Goal: Task Accomplishment & Management: Manage account settings

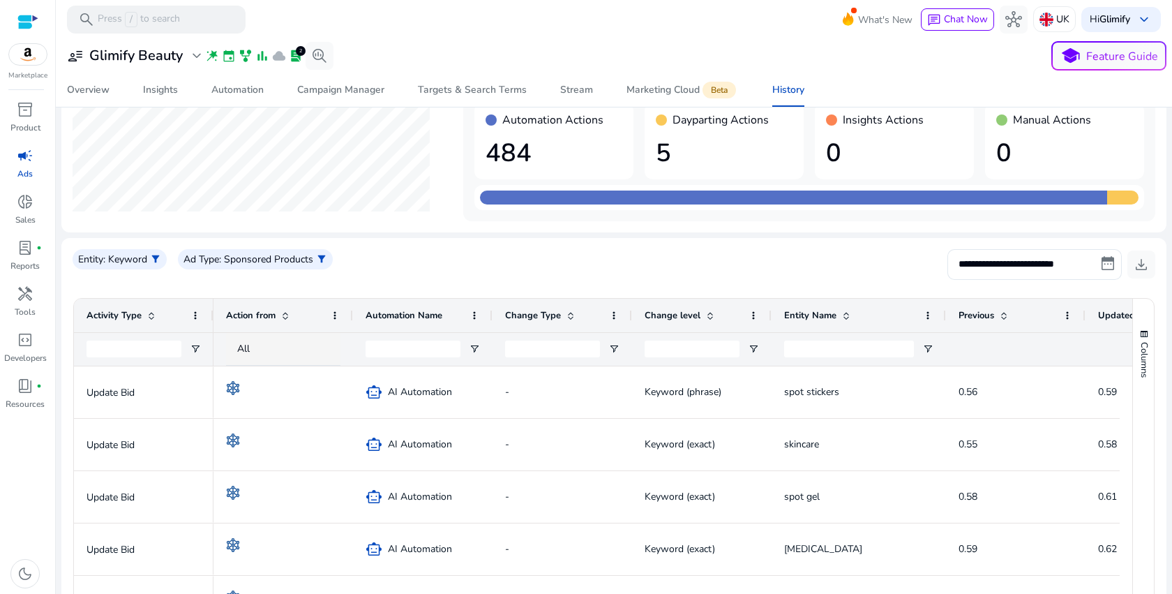
scroll to position [19, 0]
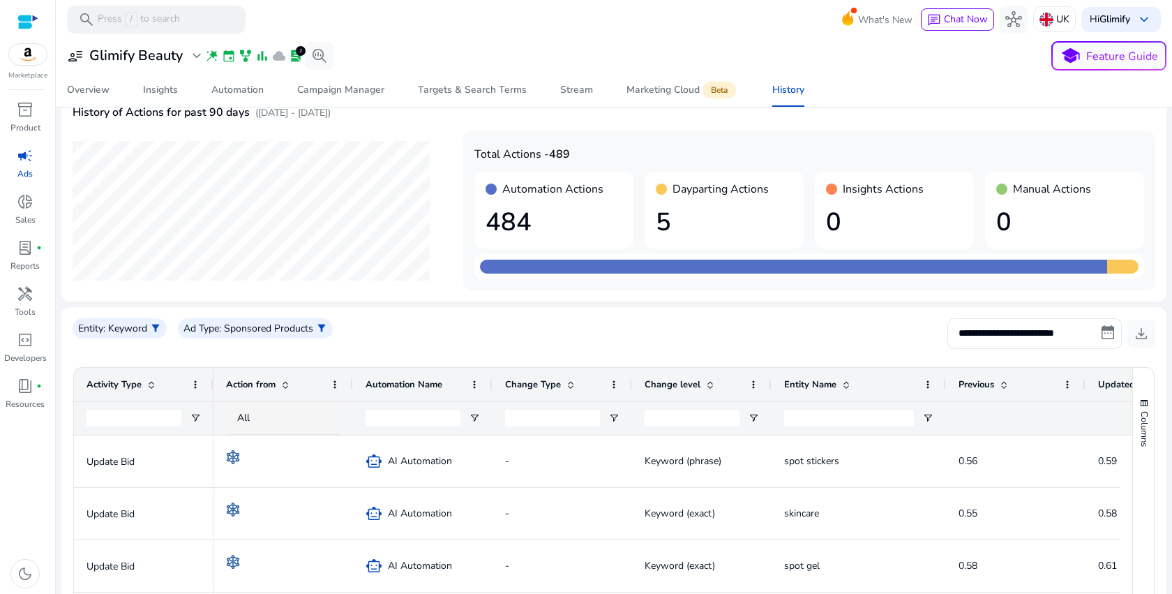
click at [744, 244] on div "Dayparting Actions 5" at bounding box center [724, 210] width 159 height 77
click at [744, 234] on h1 "5" at bounding box center [724, 222] width 137 height 30
click at [246, 93] on div "Automation" at bounding box center [237, 90] width 52 height 10
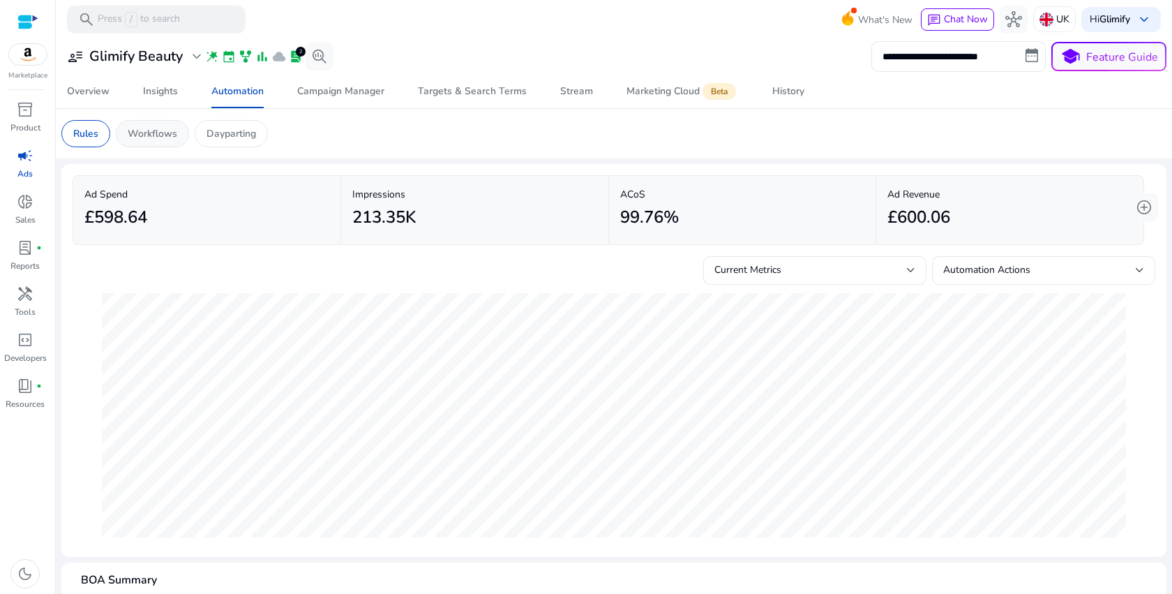
click at [165, 135] on p "Workflows" at bounding box center [153, 133] width 50 height 15
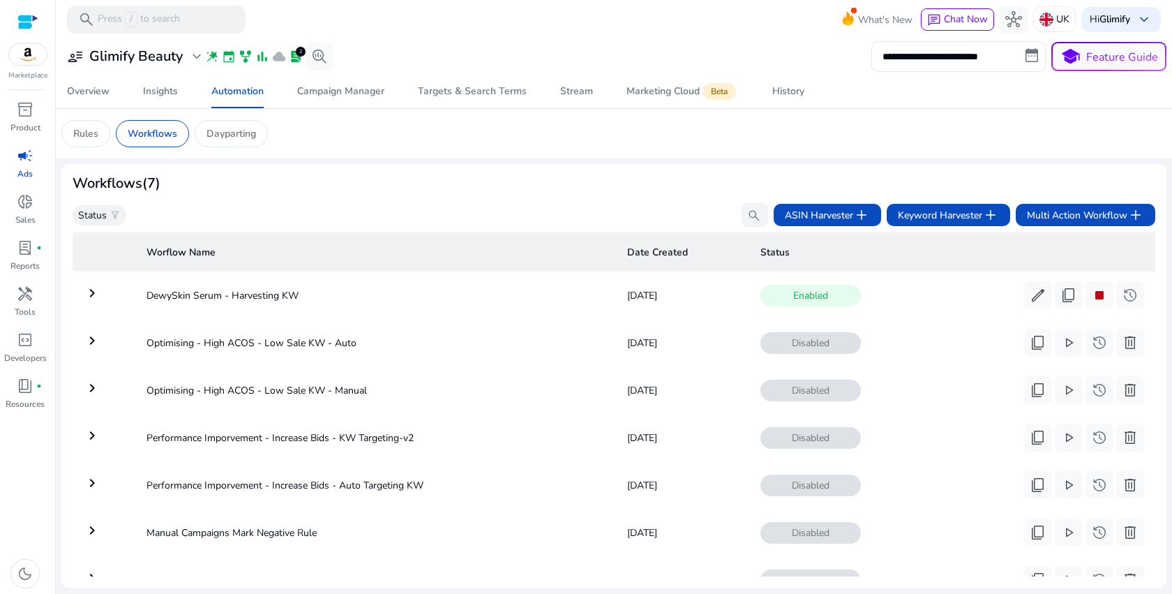
click at [91, 297] on mat-icon "keyboard_arrow_right" at bounding box center [92, 293] width 17 height 17
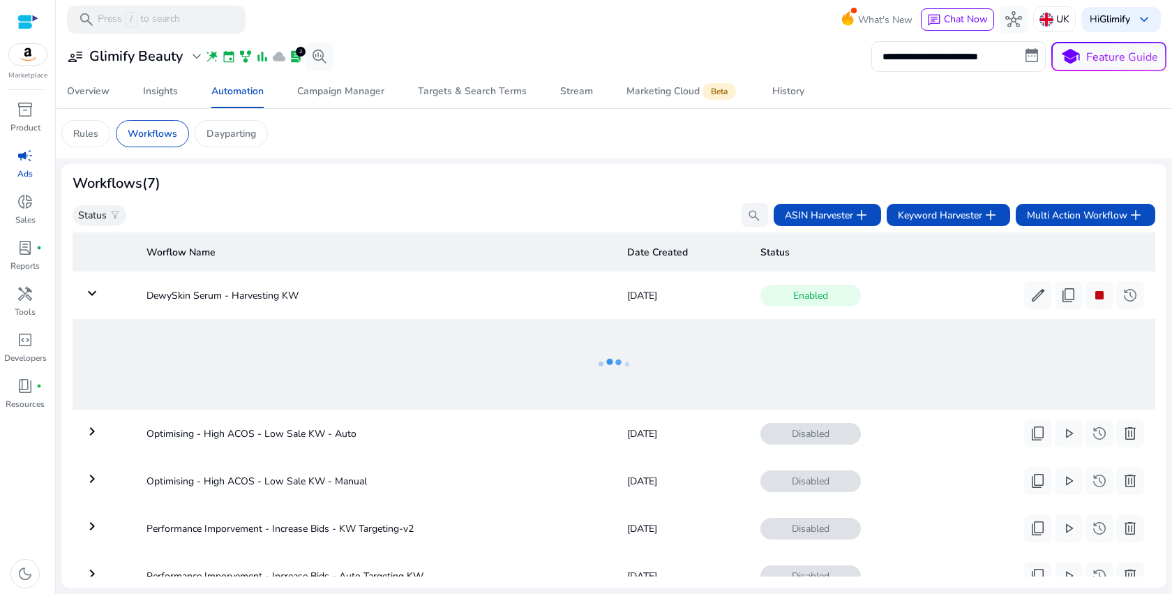
scroll to position [50, 0]
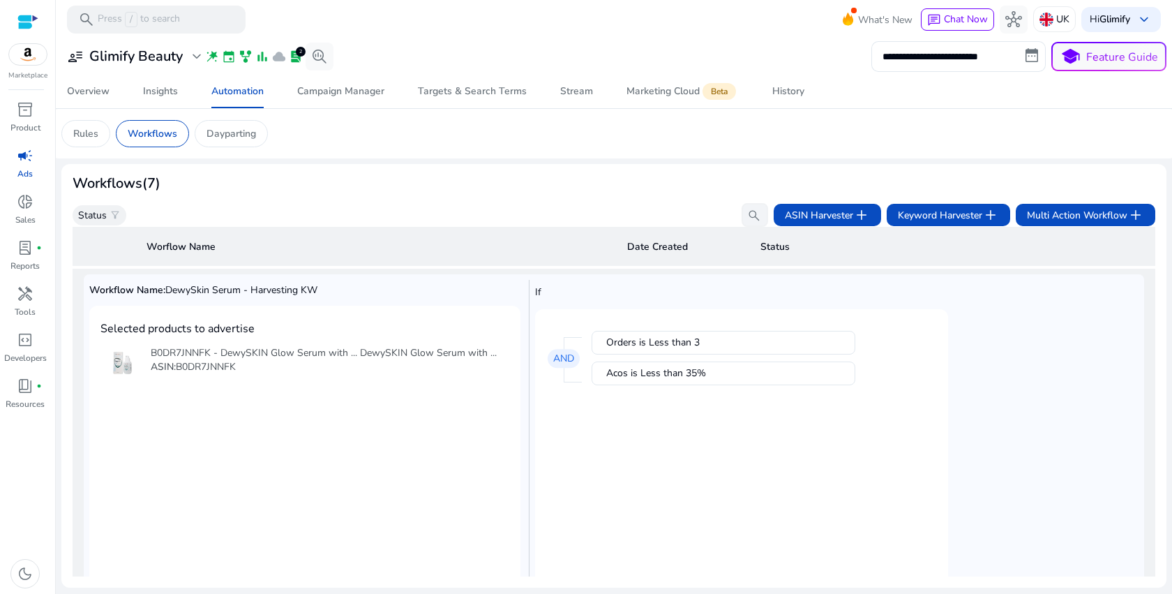
click at [387, 367] on div "ASIN: B0DR7JNNFK" at bounding box center [324, 367] width 346 height 14
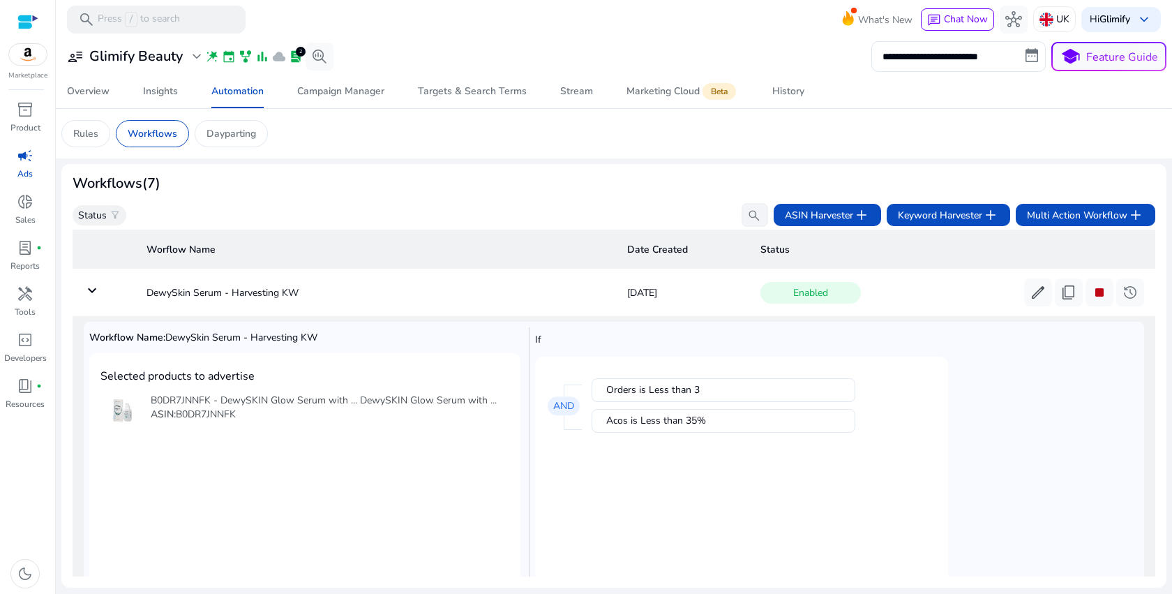
scroll to position [0, 0]
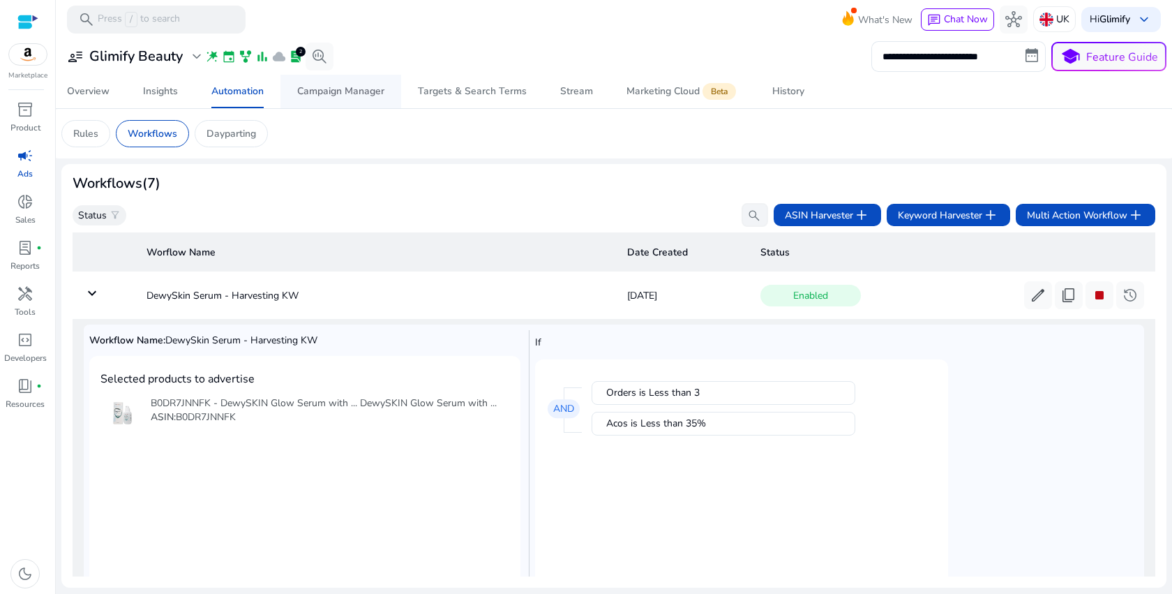
click at [359, 102] on span "Campaign Manager" at bounding box center [340, 91] width 87 height 33
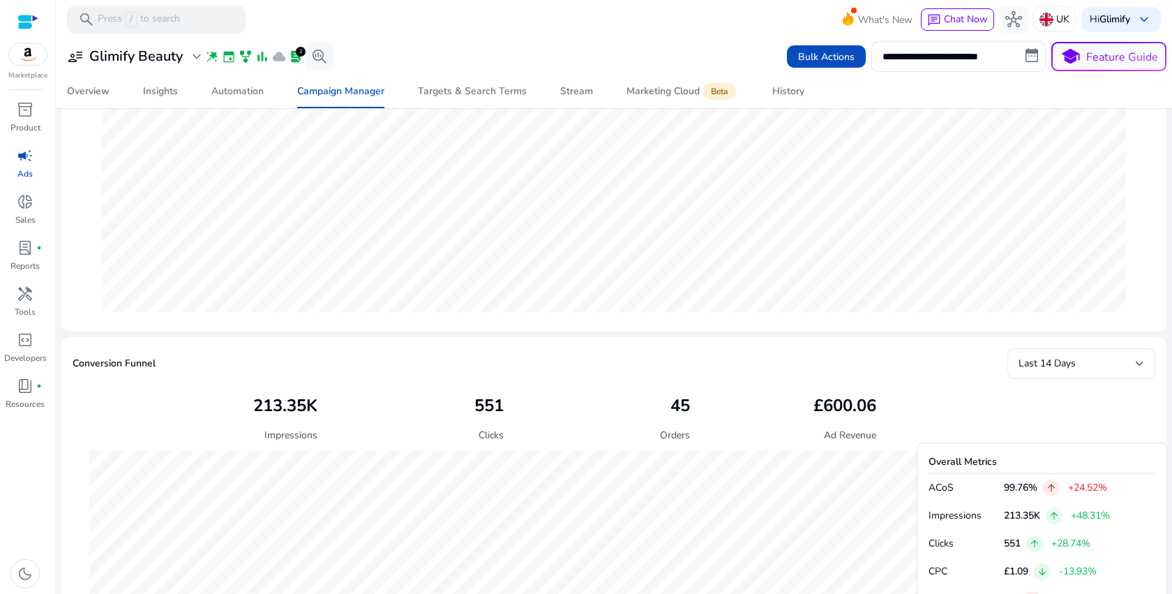
scroll to position [212, 0]
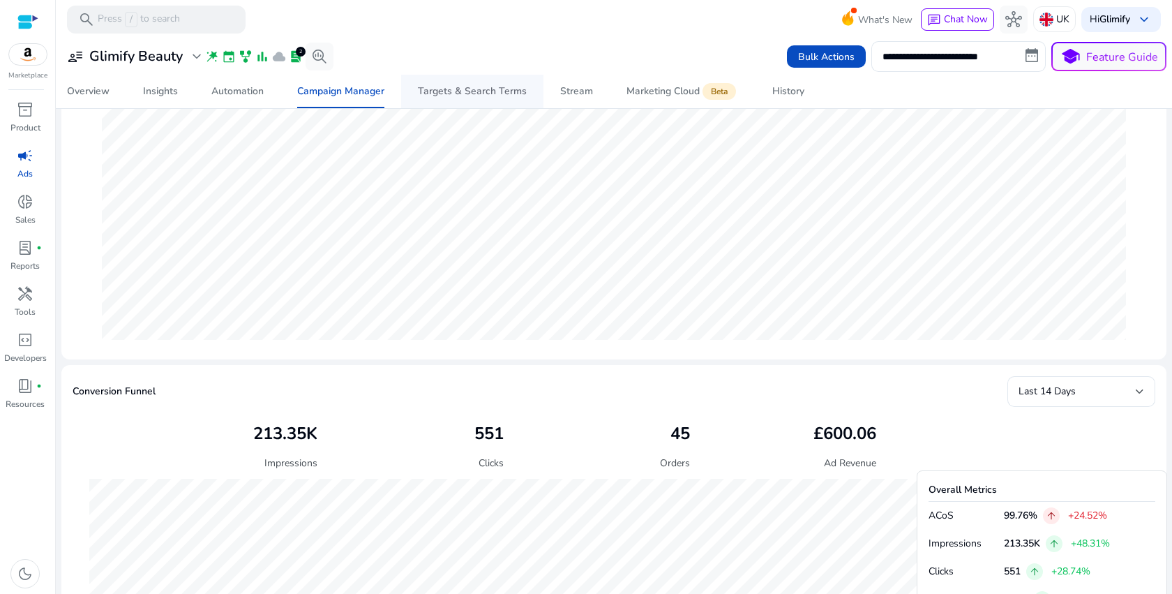
click at [474, 89] on div "Targets & Search Terms" at bounding box center [472, 92] width 109 height 10
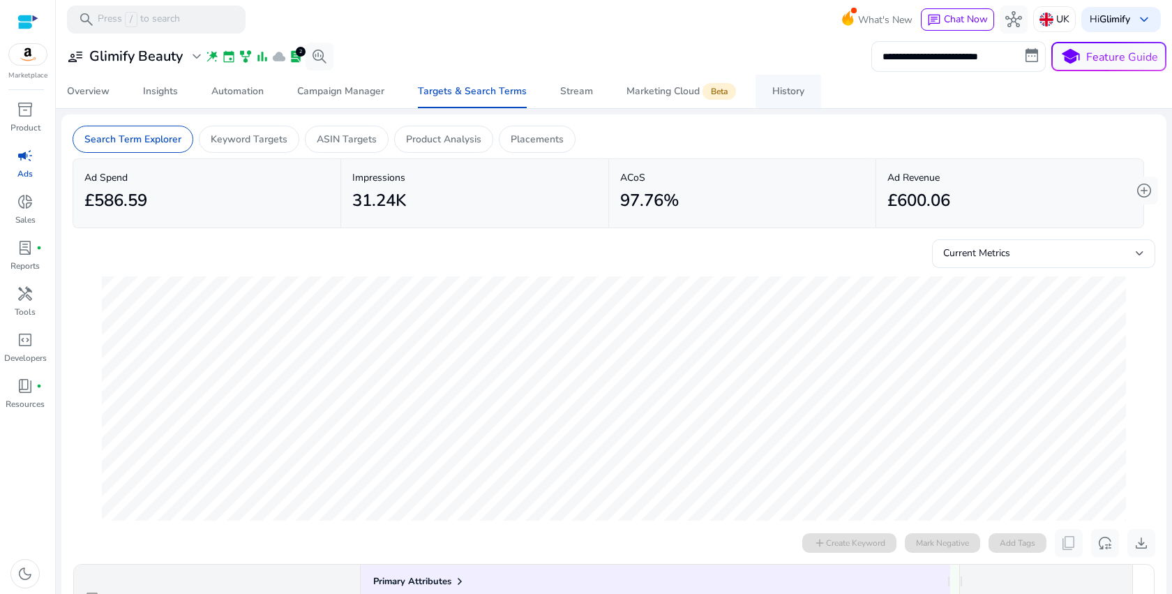
click at [763, 96] on link "History" at bounding box center [789, 91] width 66 height 33
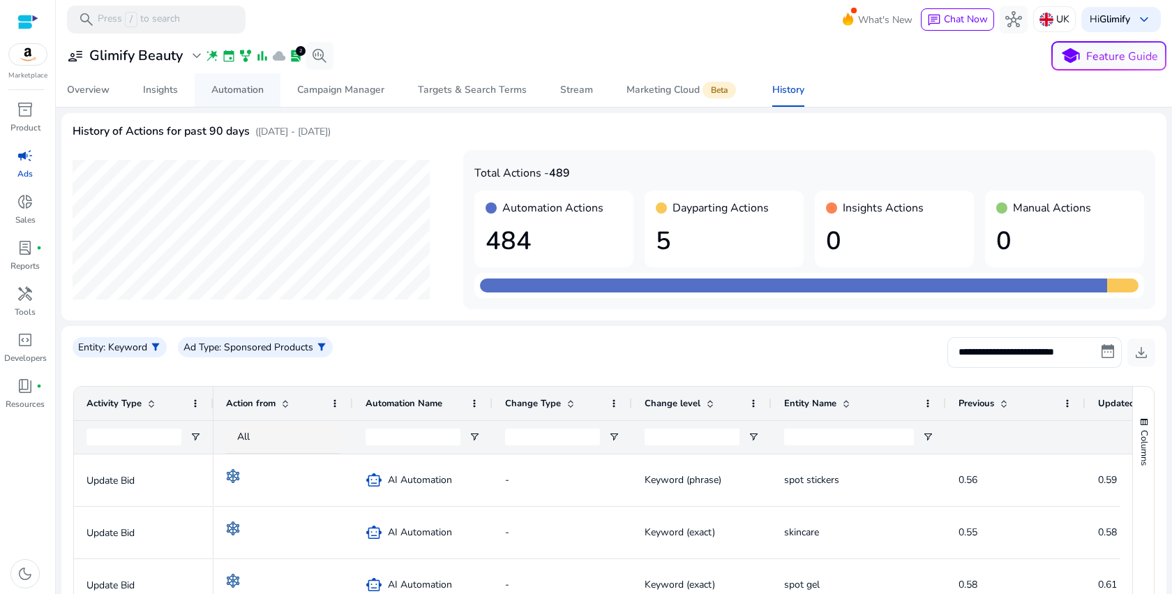
click at [237, 85] on div "Automation" at bounding box center [237, 90] width 52 height 10
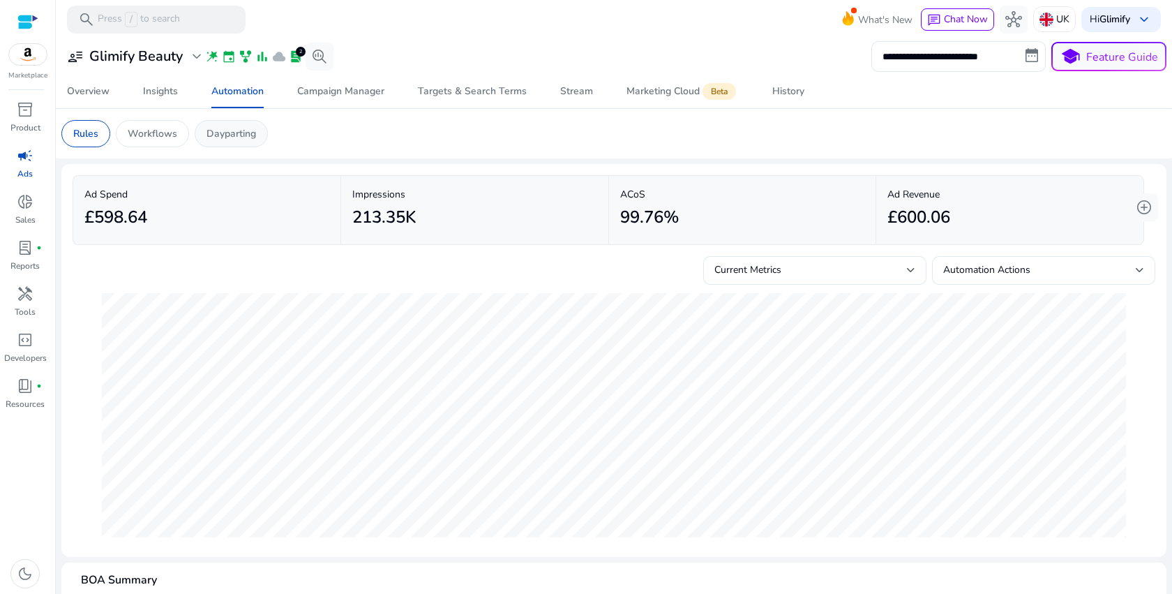
click at [212, 125] on div "Dayparting" at bounding box center [231, 133] width 73 height 27
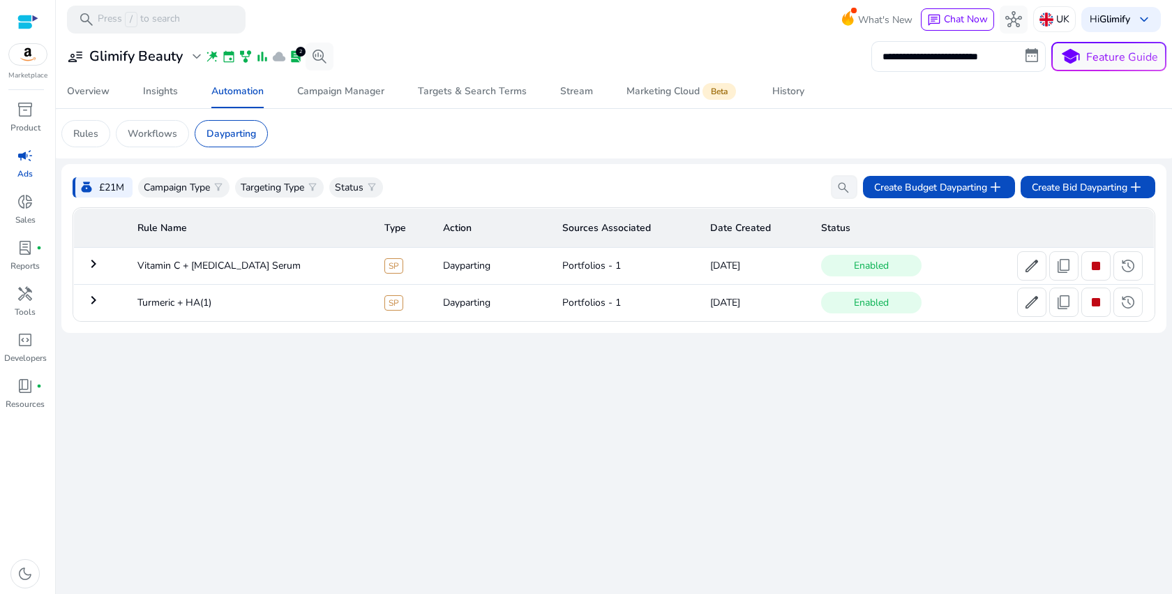
click at [101, 294] on mat-icon "keyboard_arrow_right" at bounding box center [93, 300] width 17 height 17
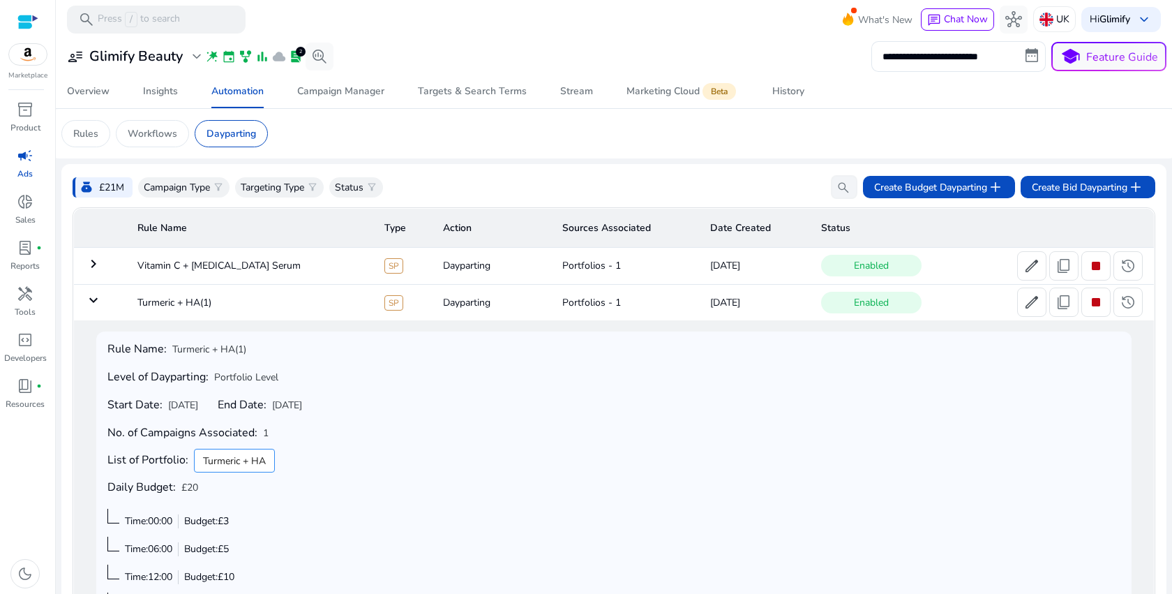
click at [101, 264] on mat-icon "keyboard_arrow_right" at bounding box center [93, 263] width 17 height 17
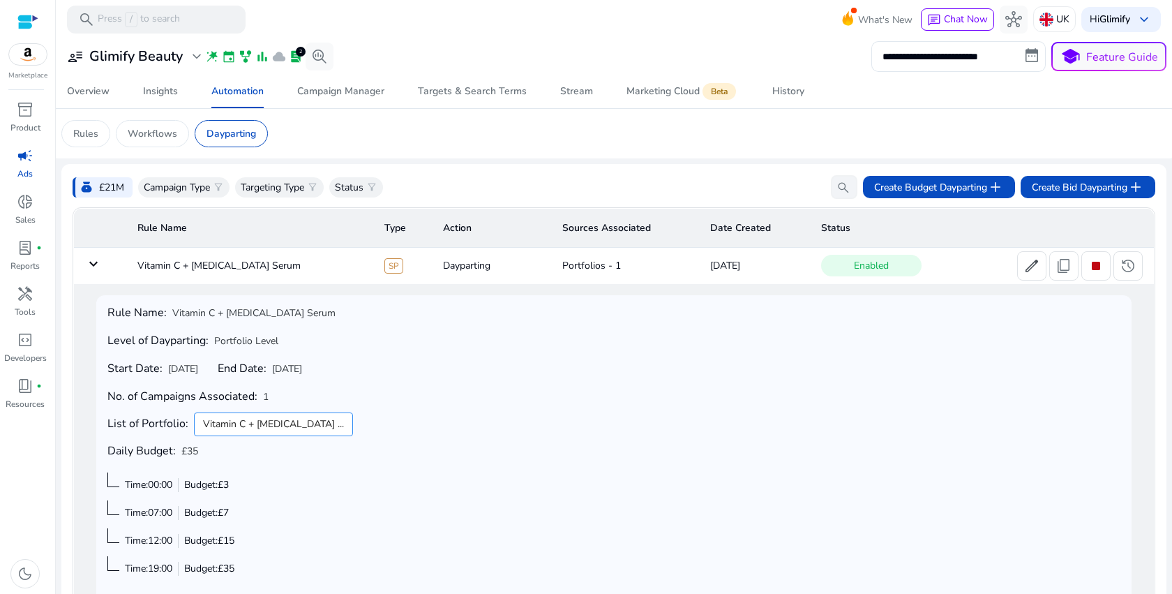
click at [101, 264] on mat-icon "keyboard_arrow_down" at bounding box center [93, 263] width 17 height 17
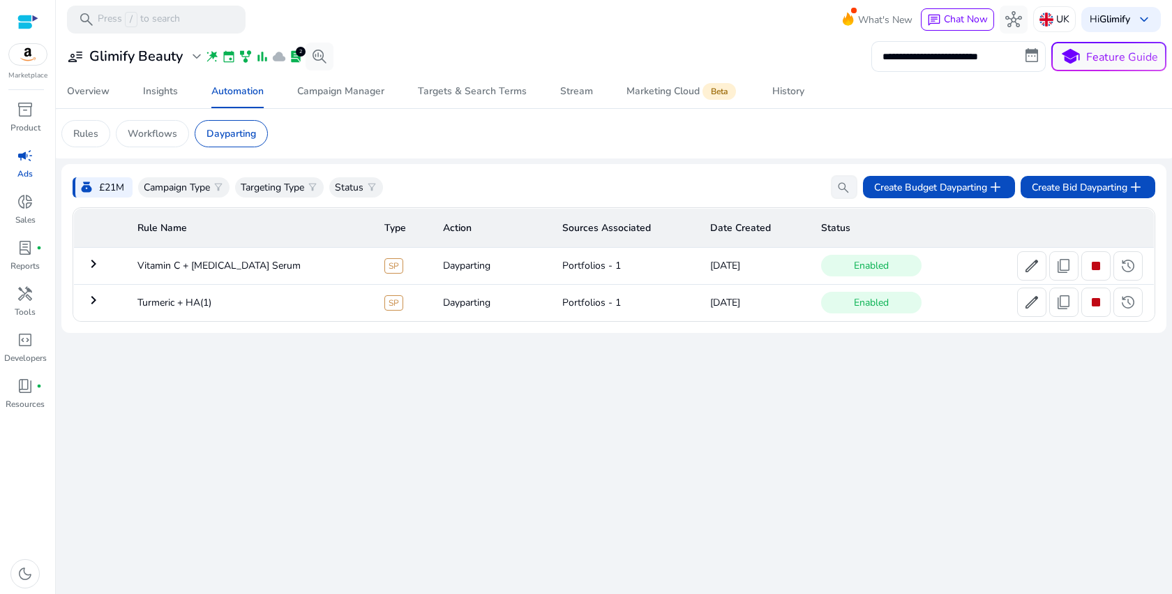
click at [101, 264] on mat-icon "keyboard_arrow_right" at bounding box center [93, 263] width 17 height 17
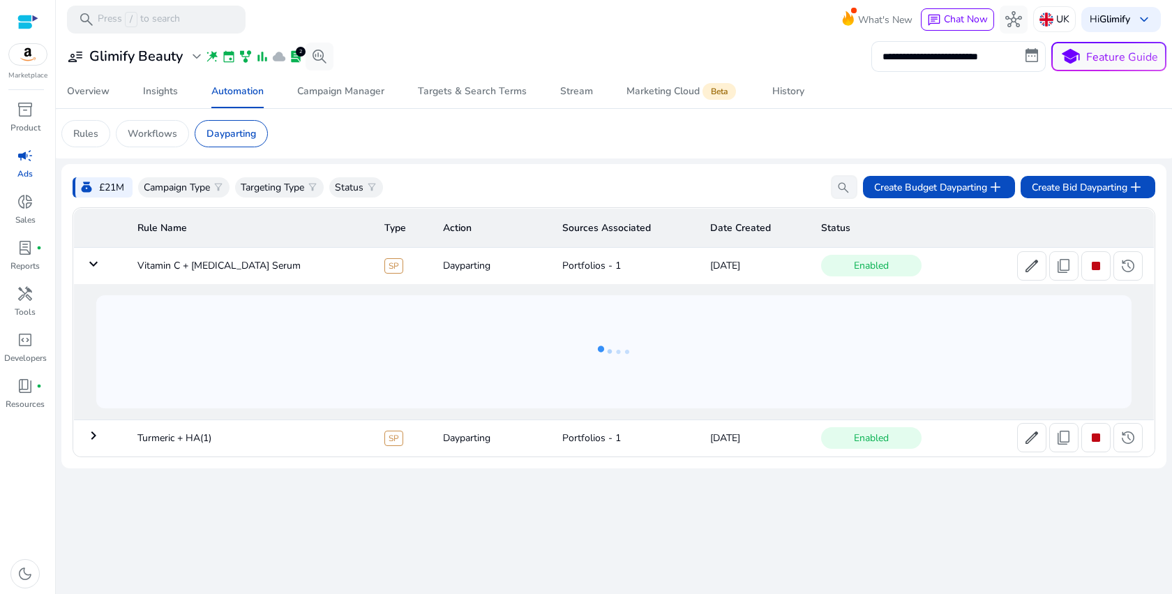
click at [101, 264] on mat-icon "keyboard_arrow_down" at bounding box center [93, 263] width 17 height 17
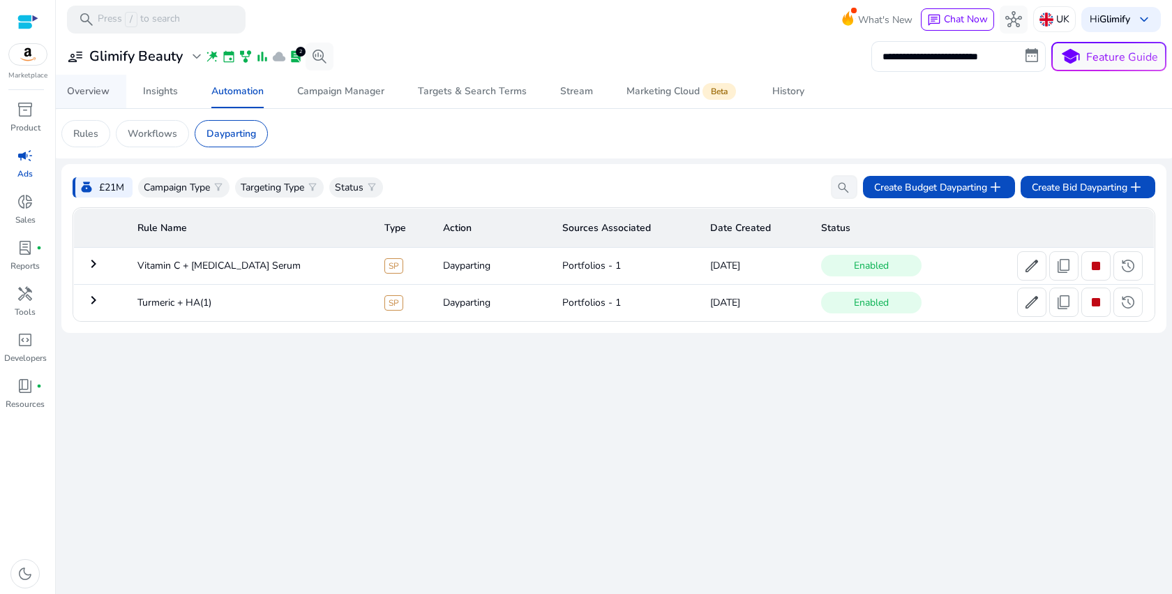
click at [75, 82] on span "Overview" at bounding box center [88, 91] width 43 height 33
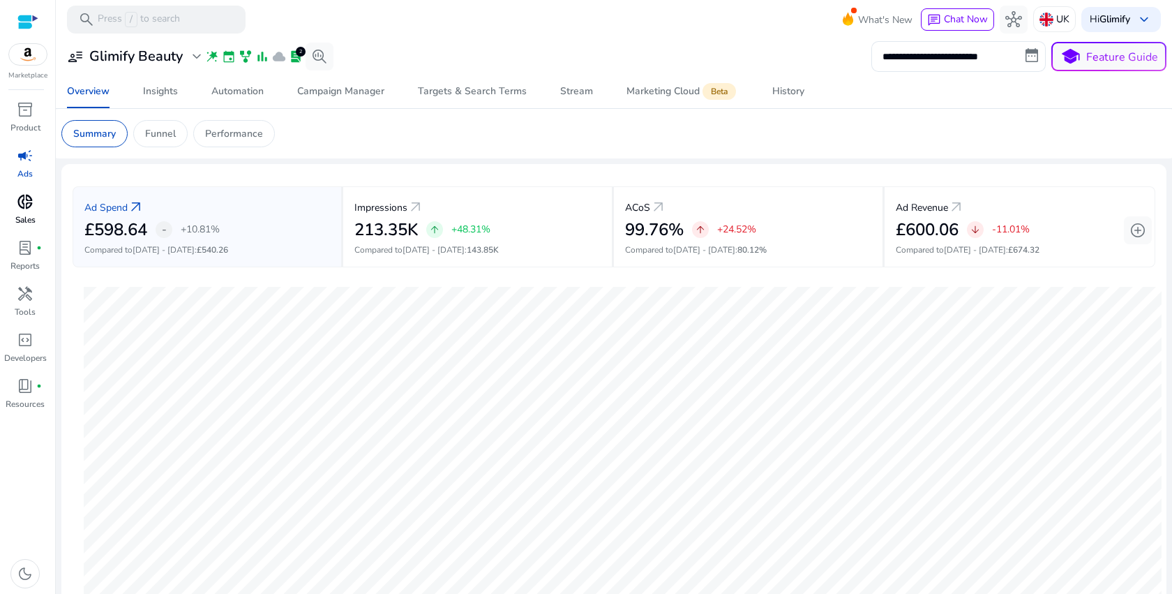
click at [28, 195] on span "donut_small" at bounding box center [25, 201] width 17 height 17
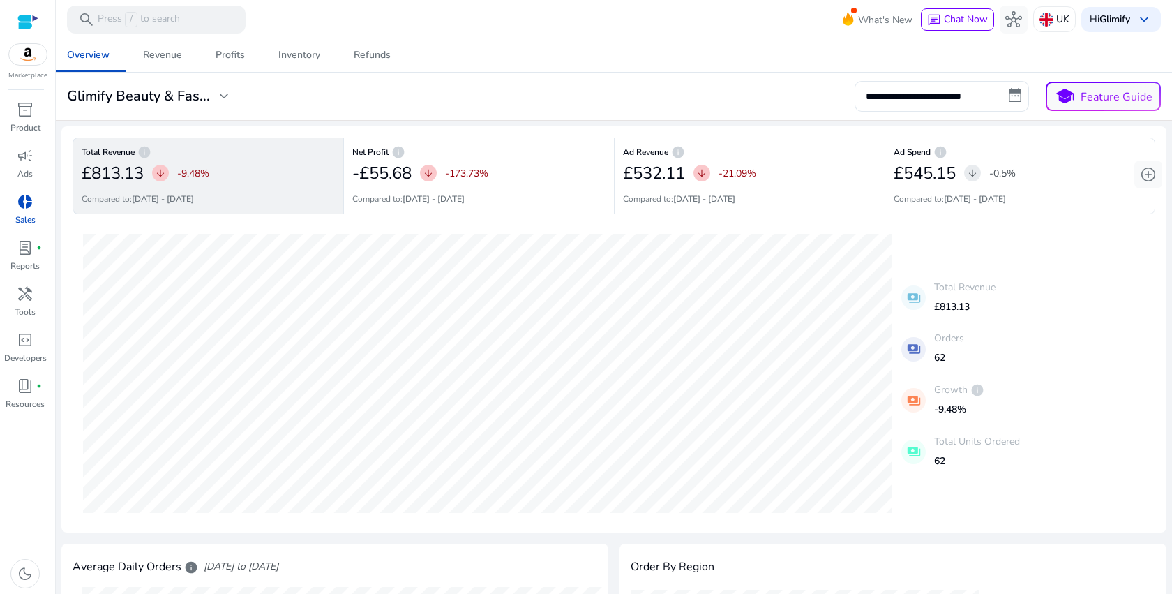
click at [414, 127] on div "Total Revenue info £813.13 arrow_downward -9.48% Compared to: [DATE] - [DATE] N…" at bounding box center [613, 329] width 1105 height 406
click at [229, 95] on span "expand_more" at bounding box center [224, 96] width 17 height 17
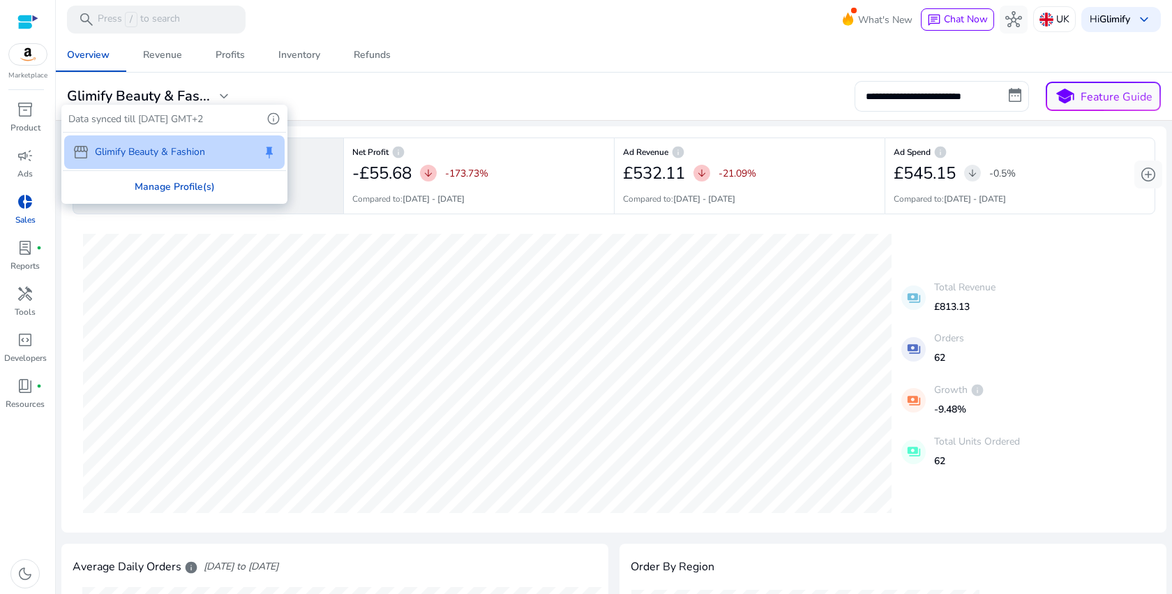
click at [179, 184] on div "Manage Profile(s)" at bounding box center [174, 186] width 223 height 31
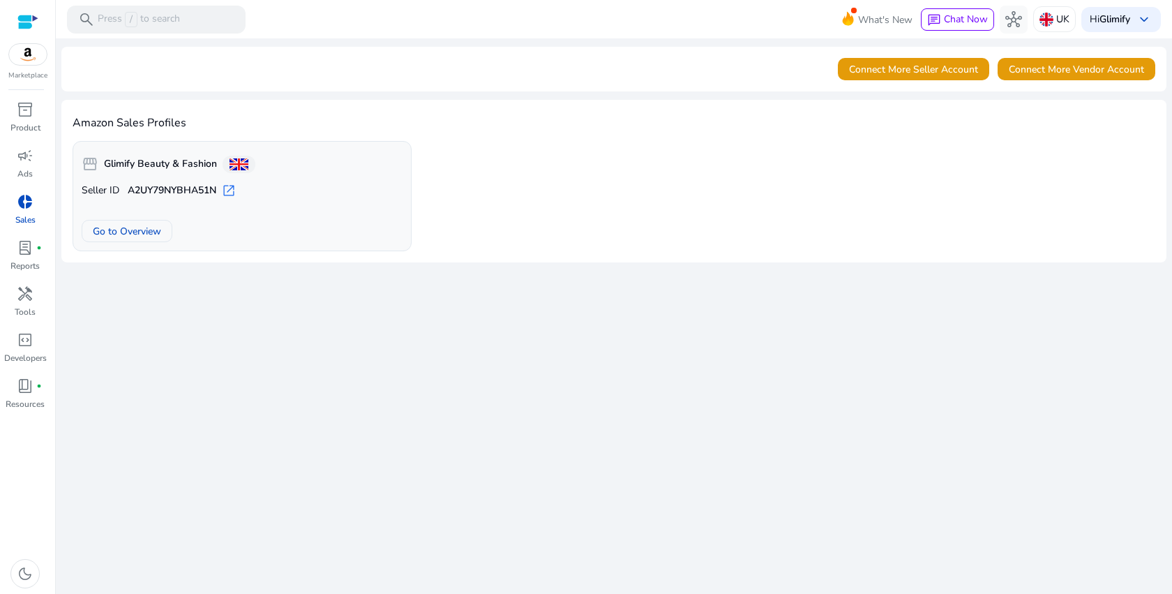
click at [276, 211] on div "Seller ID A2UY79NYBHA51N open_in_new Go to Overview" at bounding box center [242, 213] width 321 height 59
click at [110, 154] on div "storefront Glimify Beauty & Fashion" at bounding box center [169, 164] width 174 height 28
click at [947, 70] on span "Connect More Seller Account" at bounding box center [913, 69] width 129 height 15
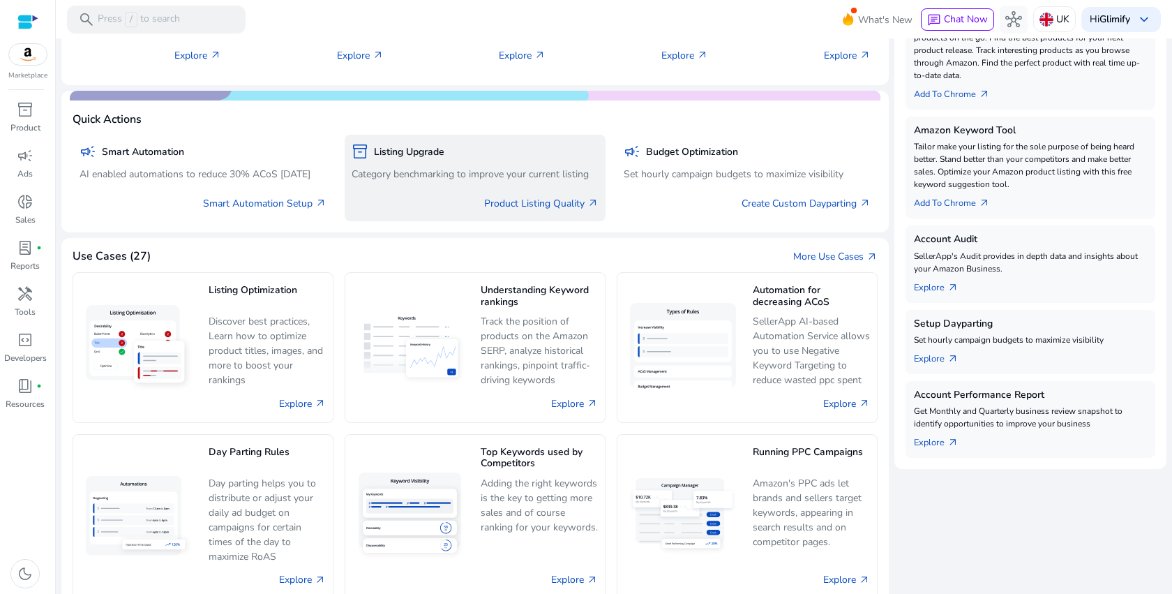
scroll to position [320, 0]
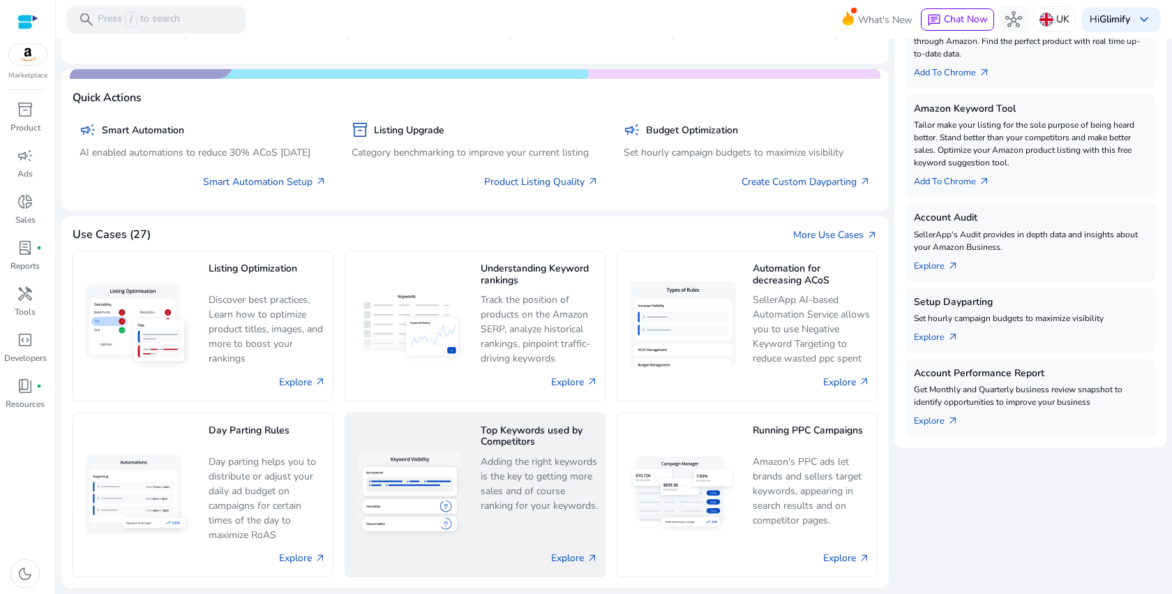
click at [565, 496] on p "Adding the right keywords is the key to getting more sales and of course rankin…" at bounding box center [539, 483] width 117 height 59
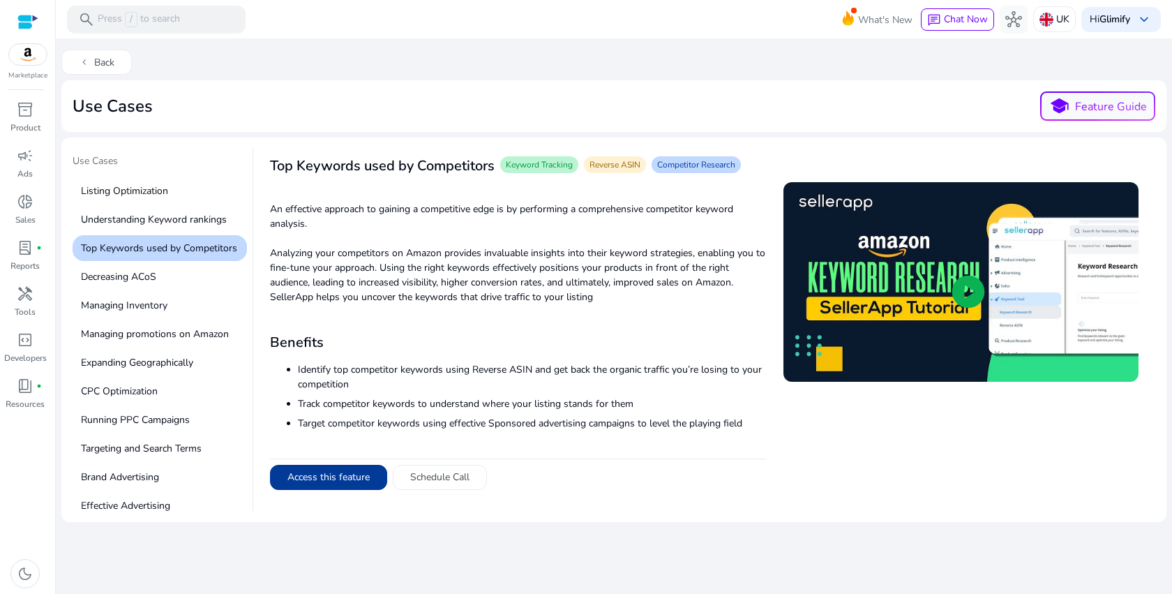
click at [322, 465] on button "Access this feature" at bounding box center [328, 477] width 117 height 25
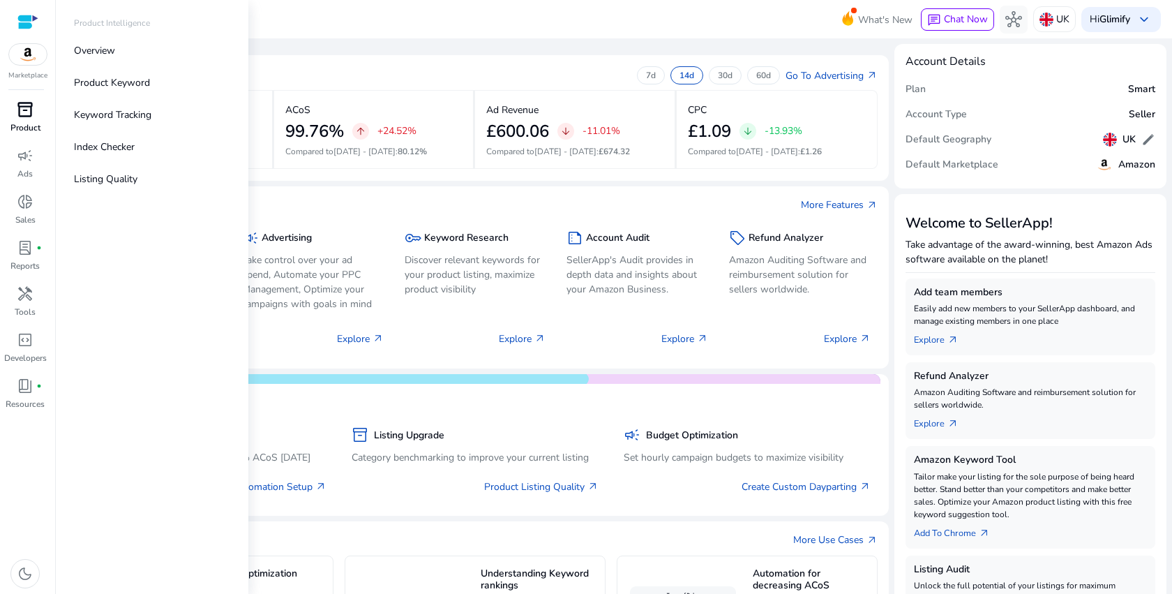
click at [29, 118] on span "inventory_2" at bounding box center [25, 109] width 17 height 17
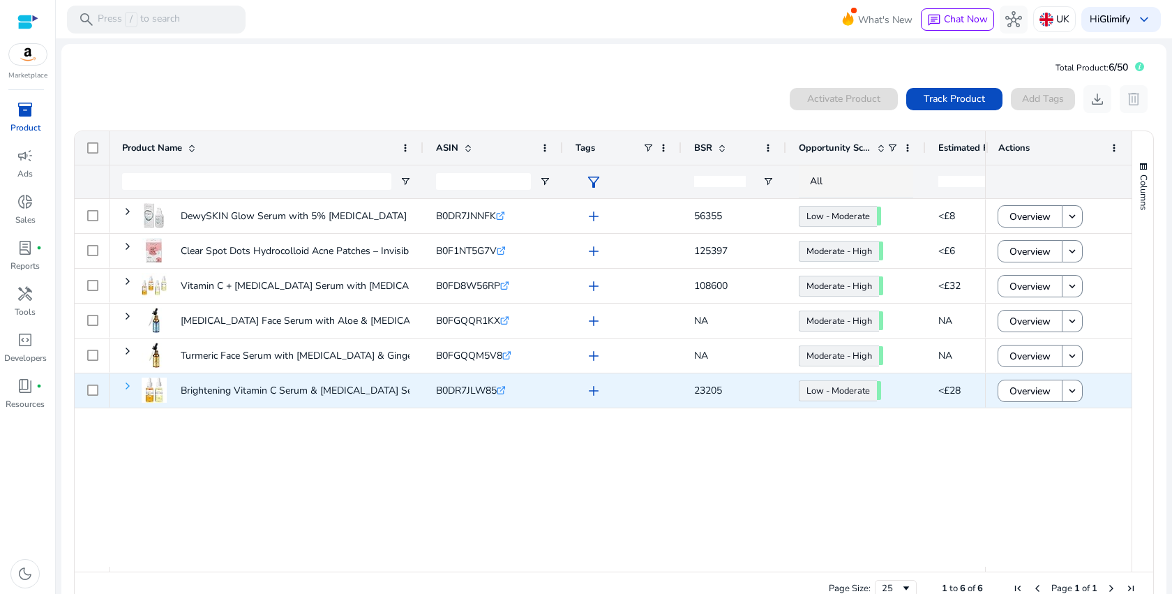
click at [130, 384] on span at bounding box center [127, 385] width 11 height 11
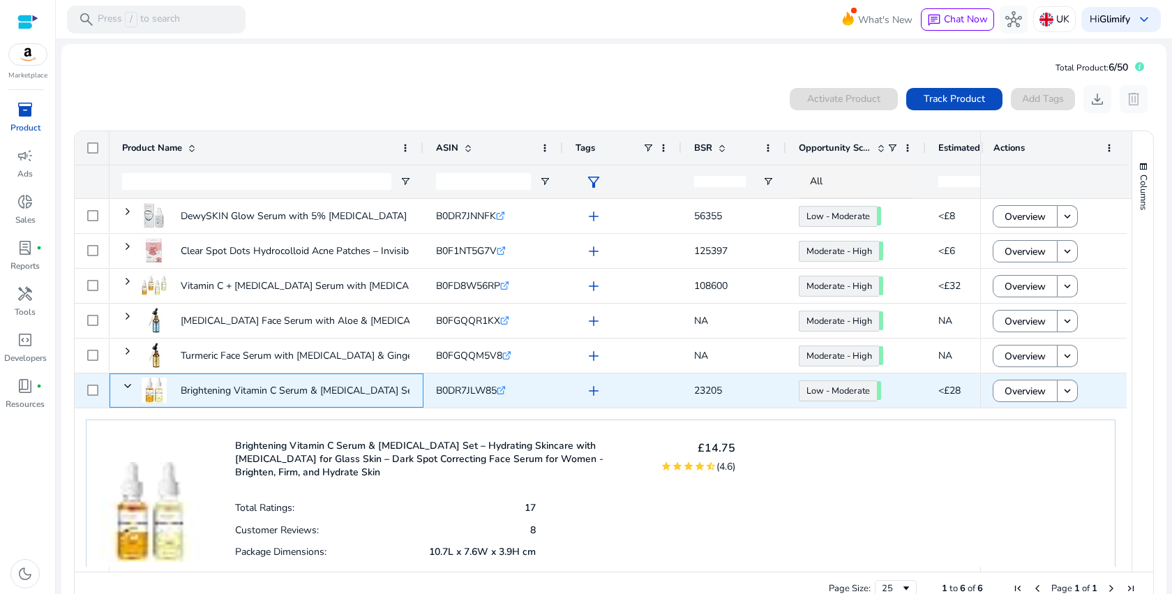
click at [130, 384] on span at bounding box center [127, 385] width 11 height 11
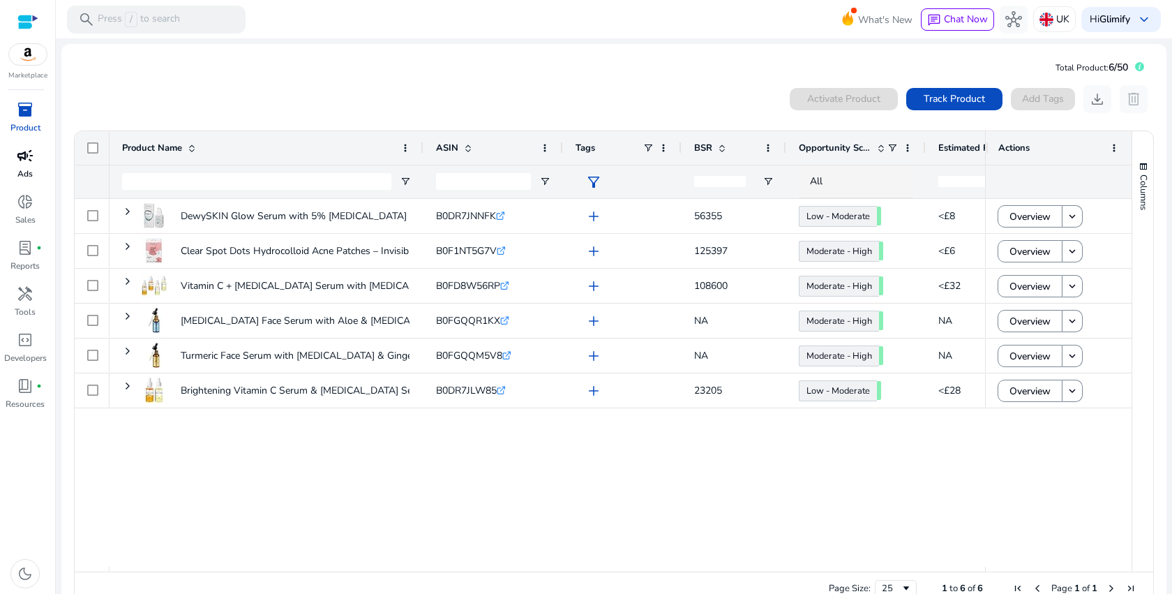
click at [38, 169] on link "campaign Ads" at bounding box center [25, 167] width 50 height 46
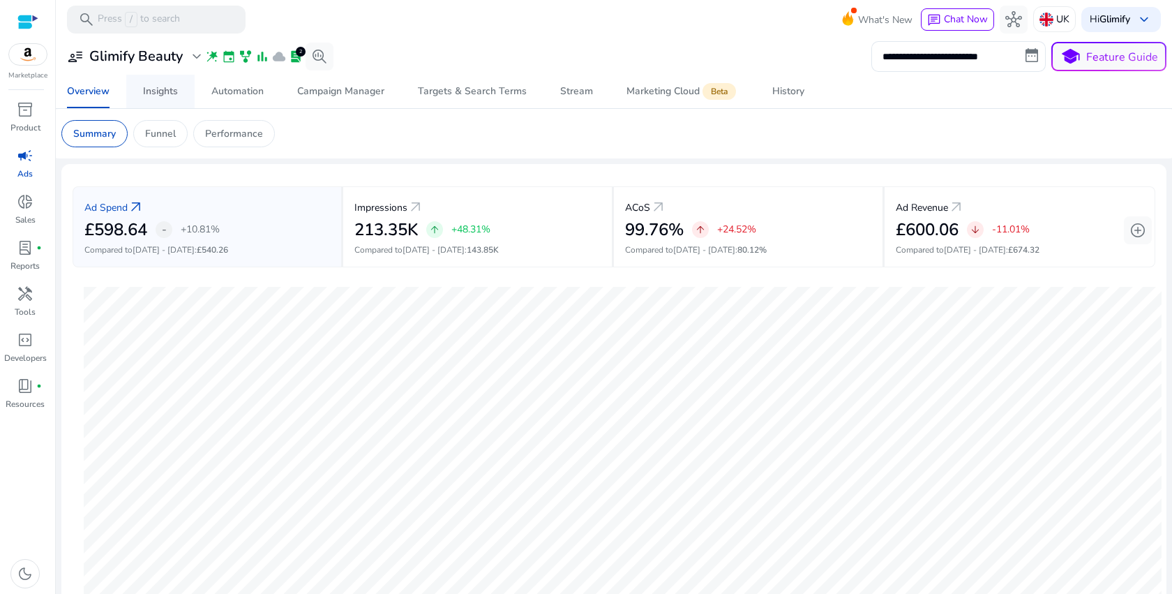
click at [176, 93] on div "Insights" at bounding box center [160, 92] width 35 height 10
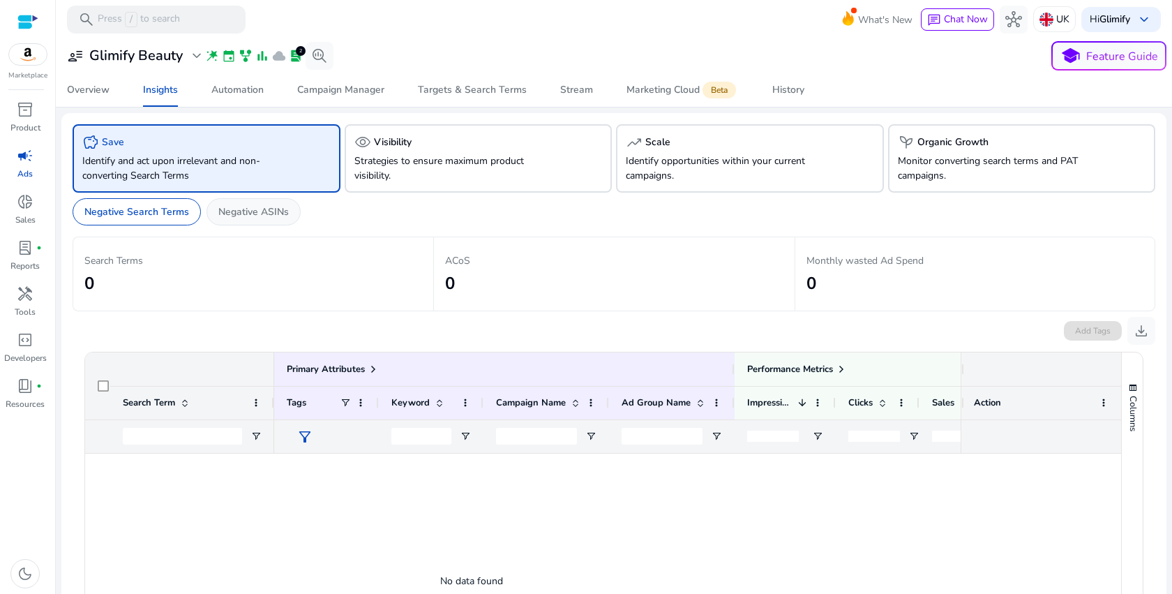
click at [254, 211] on p "Negative ASINs" at bounding box center [253, 211] width 70 height 15
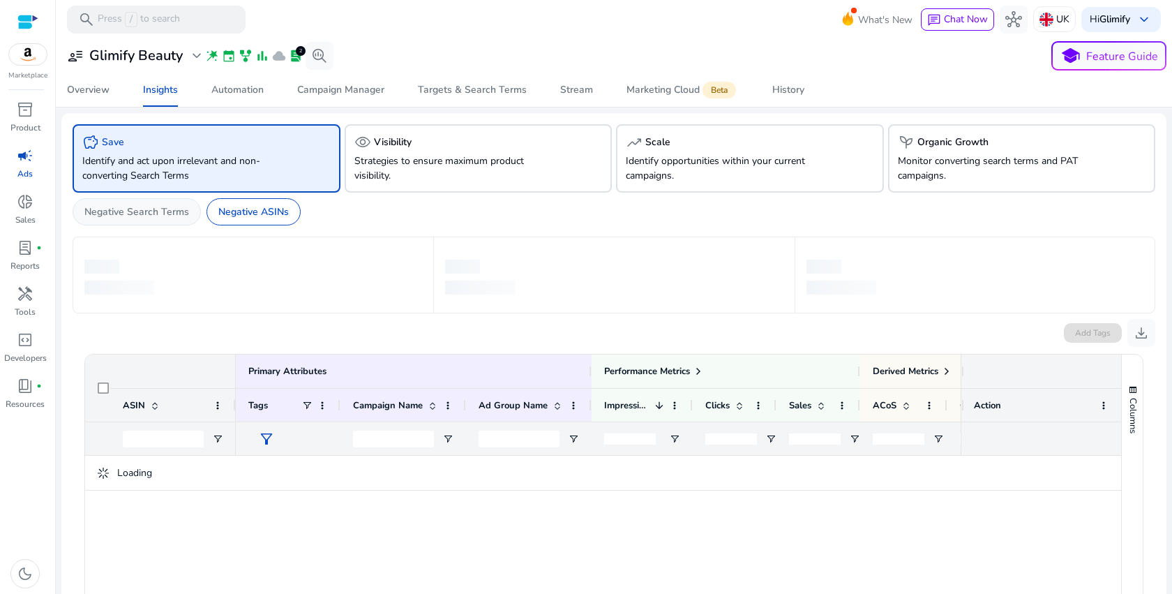
click at [140, 205] on p "Negative Search Terms" at bounding box center [136, 211] width 105 height 15
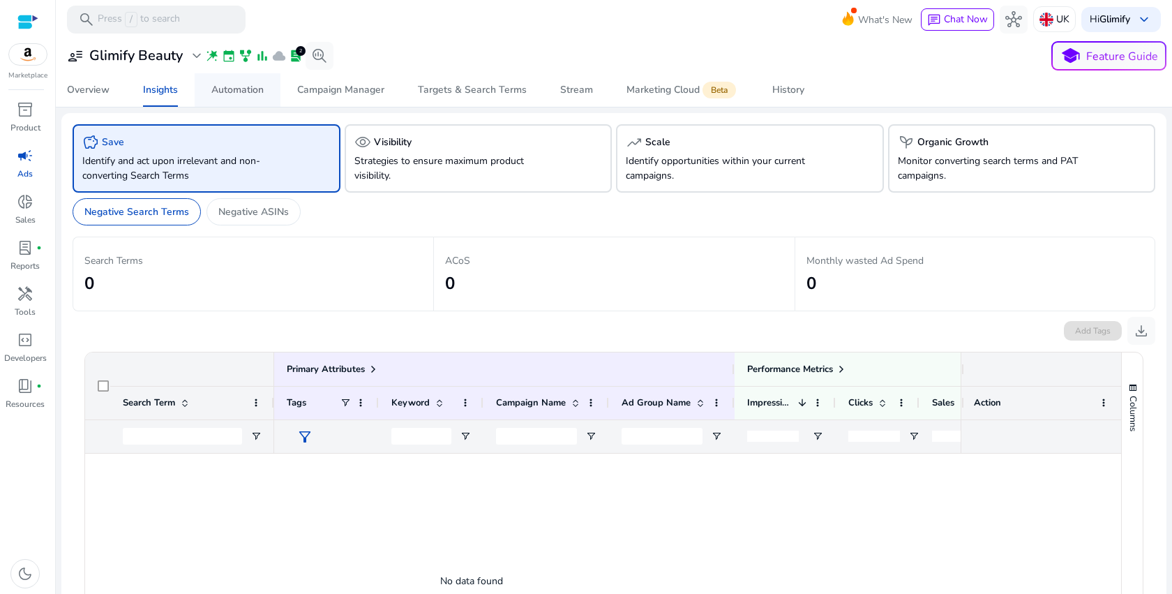
click at [248, 98] on span "Automation" at bounding box center [237, 89] width 52 height 33
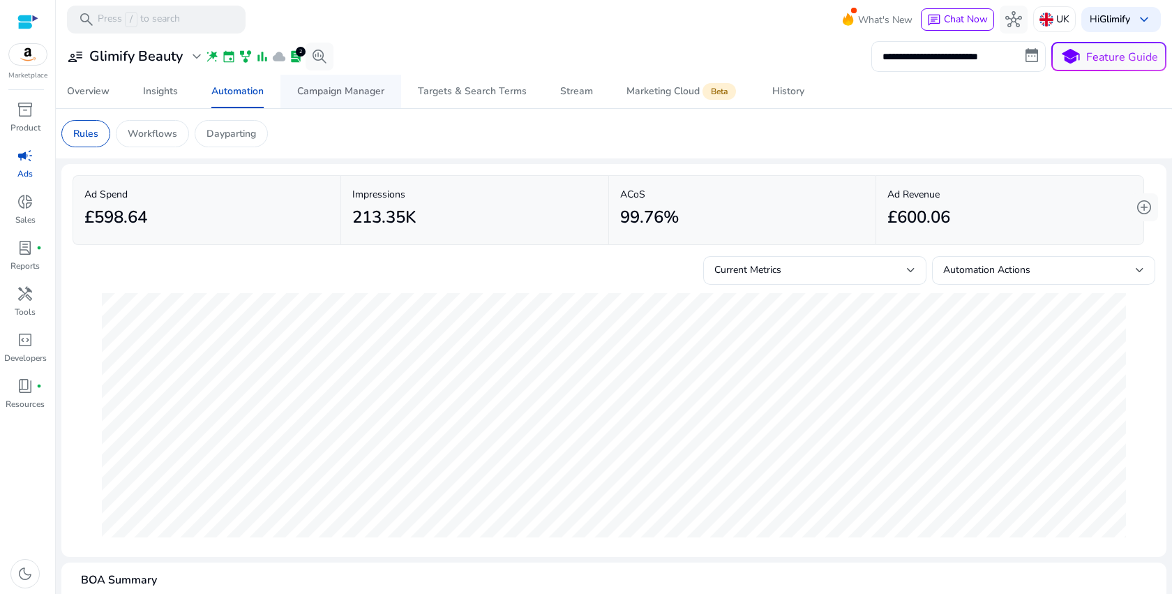
click at [342, 99] on span "Campaign Manager" at bounding box center [340, 91] width 87 height 33
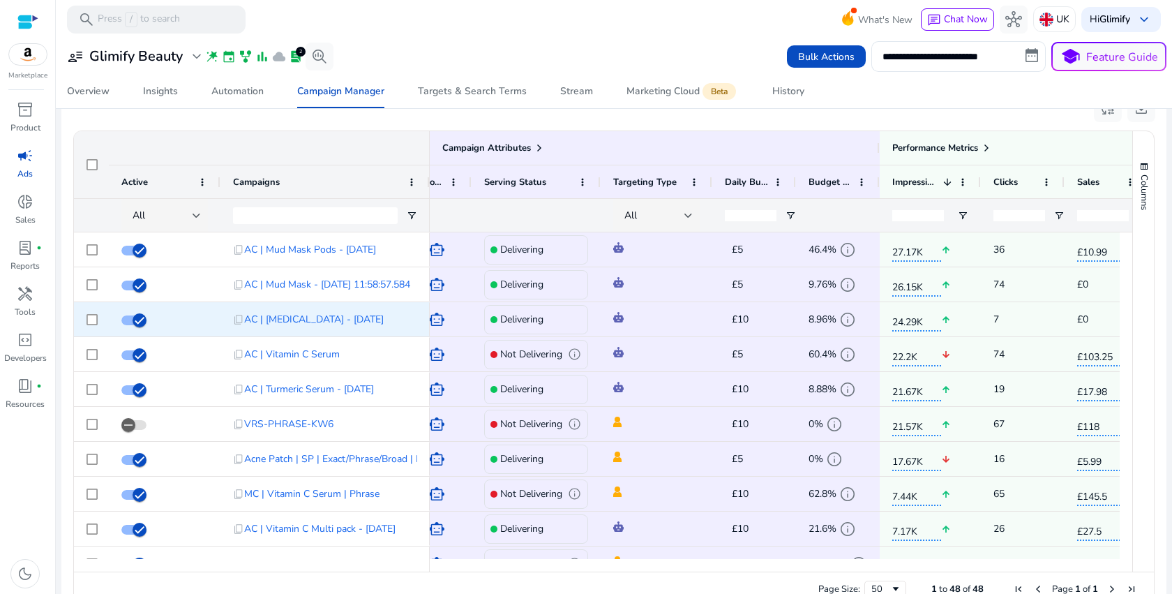
scroll to position [945, 0]
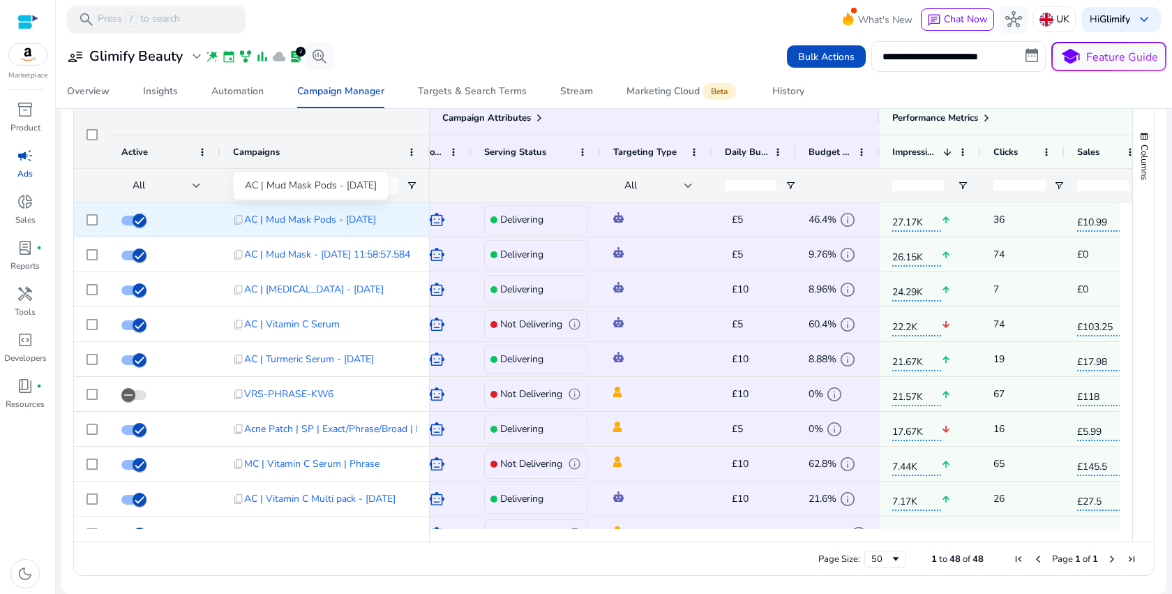
click at [367, 211] on span "AC | Mud Mask Pods - [DATE]" at bounding box center [310, 219] width 132 height 29
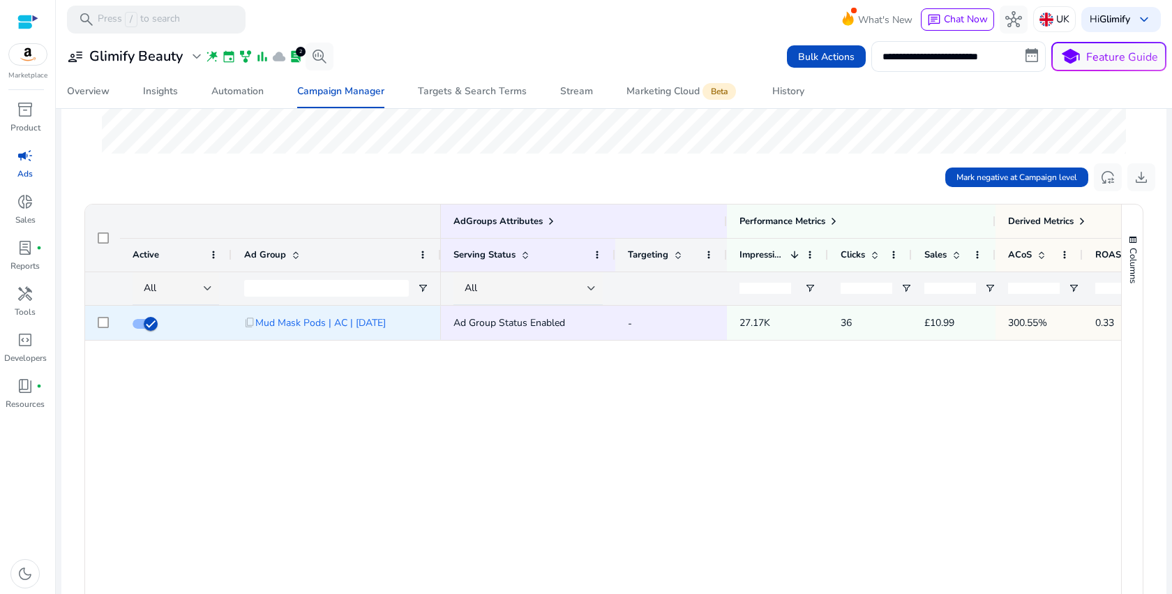
scroll to position [399, 0]
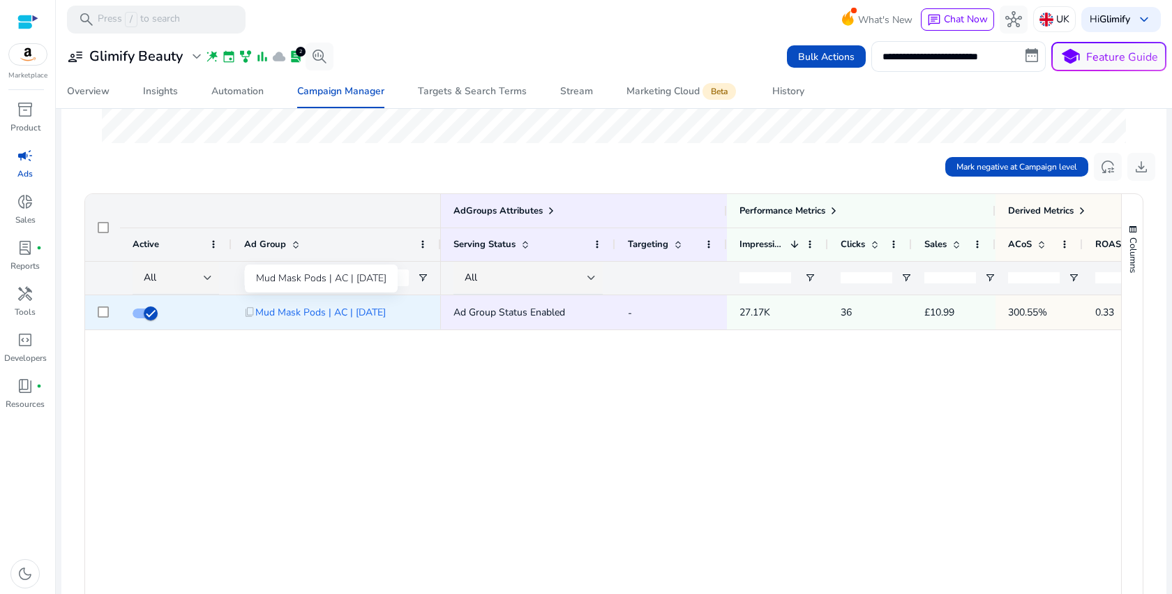
click at [340, 315] on span "Mud Mask Pods | AC | [DATE]" at bounding box center [320, 312] width 130 height 29
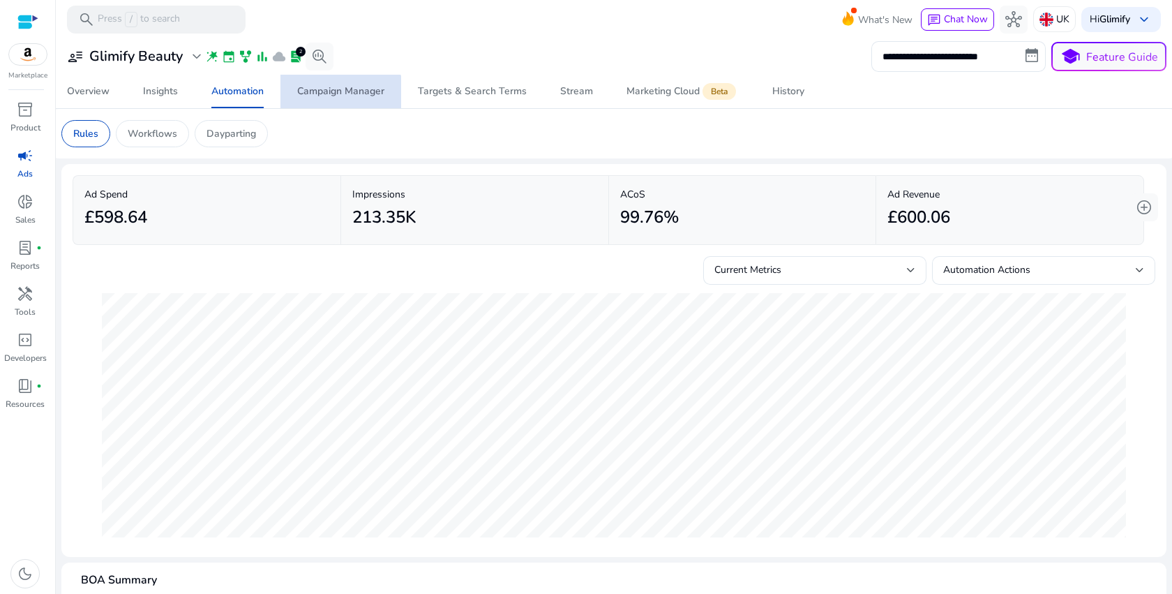
click at [341, 95] on div "Campaign Manager" at bounding box center [340, 92] width 87 height 10
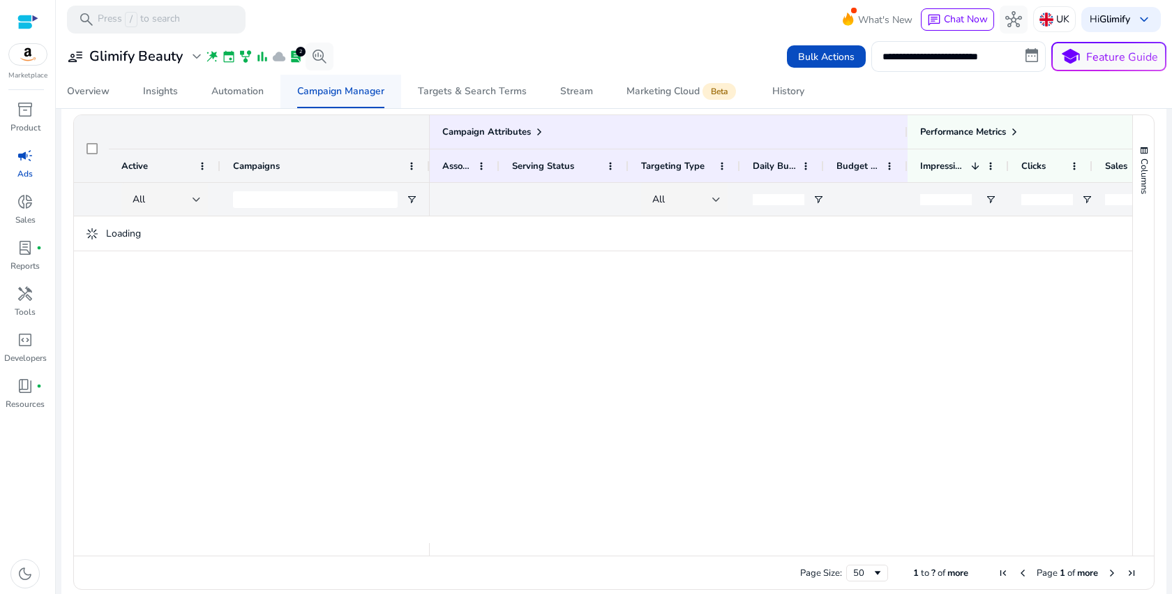
scroll to position [945, 0]
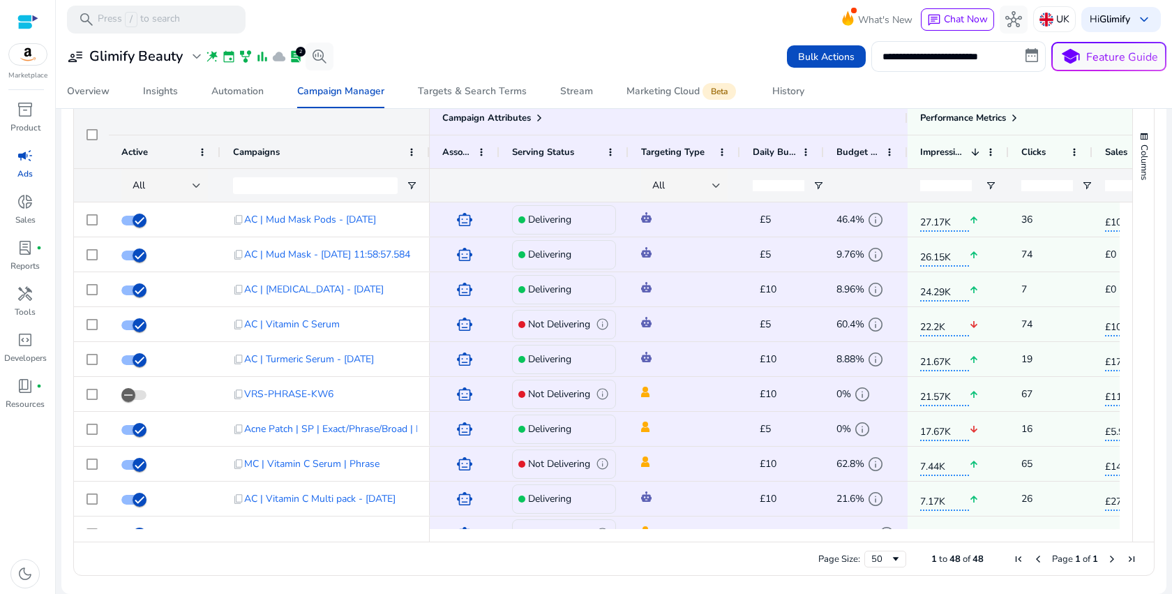
click at [154, 156] on div "Active" at bounding box center [156, 152] width 71 height 26
click at [139, 156] on span "Active" at bounding box center [134, 152] width 27 height 13
click at [204, 153] on span at bounding box center [202, 152] width 11 height 11
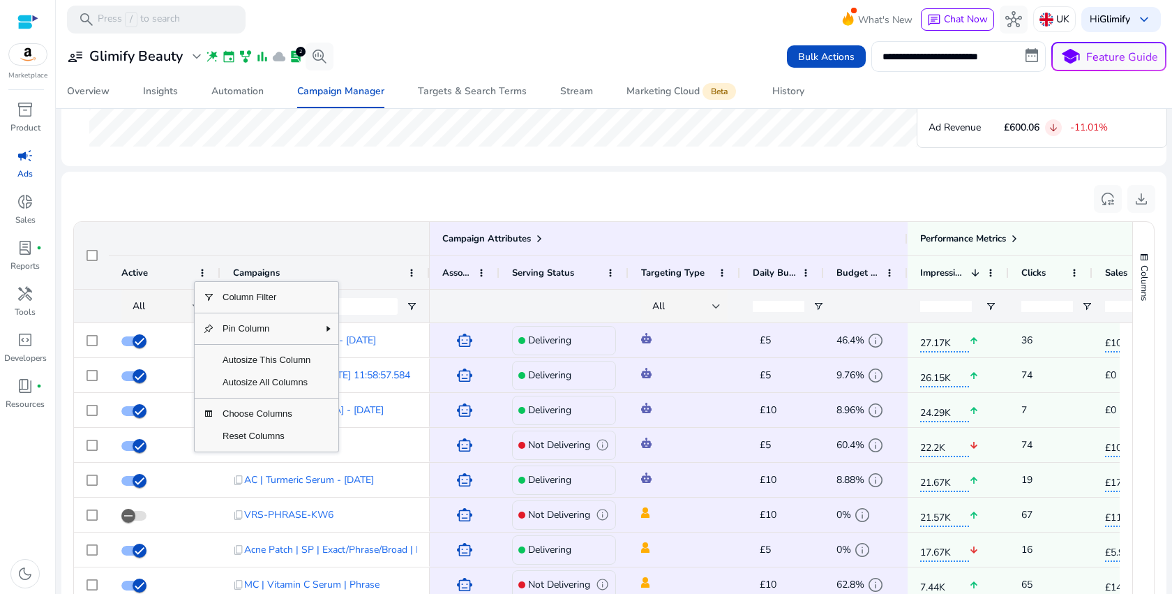
scroll to position [825, 0]
click at [268, 217] on ag-grid-angular "Press ALT DOWN to open column menu Drag here to set row groups Drag here to set…" at bounding box center [614, 457] width 1104 height 489
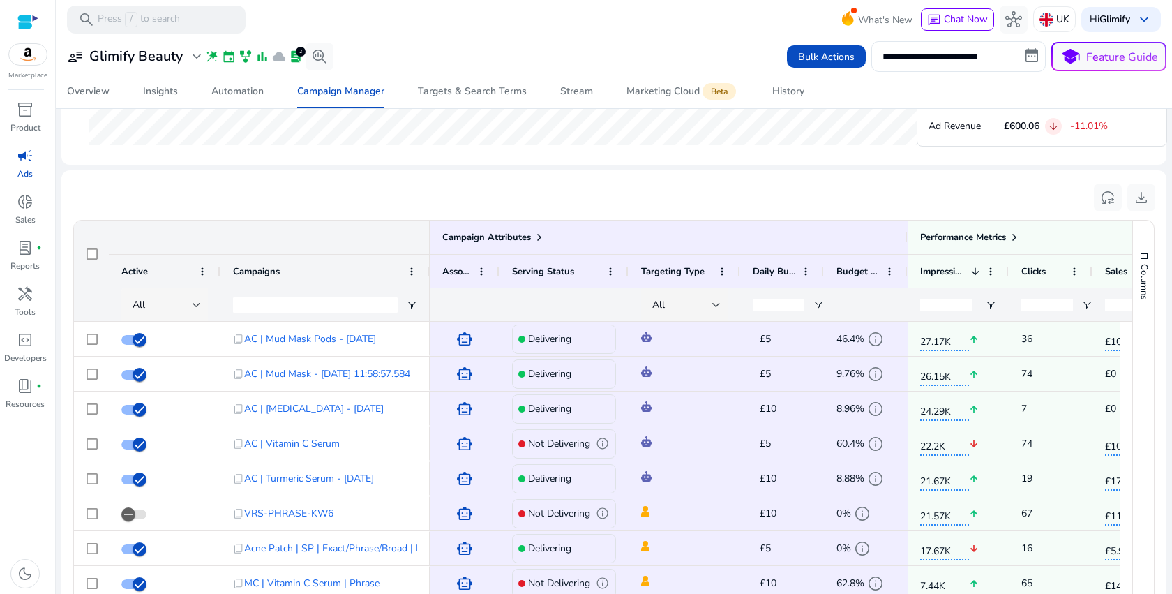
click at [201, 301] on div "All" at bounding box center [166, 304] width 91 height 33
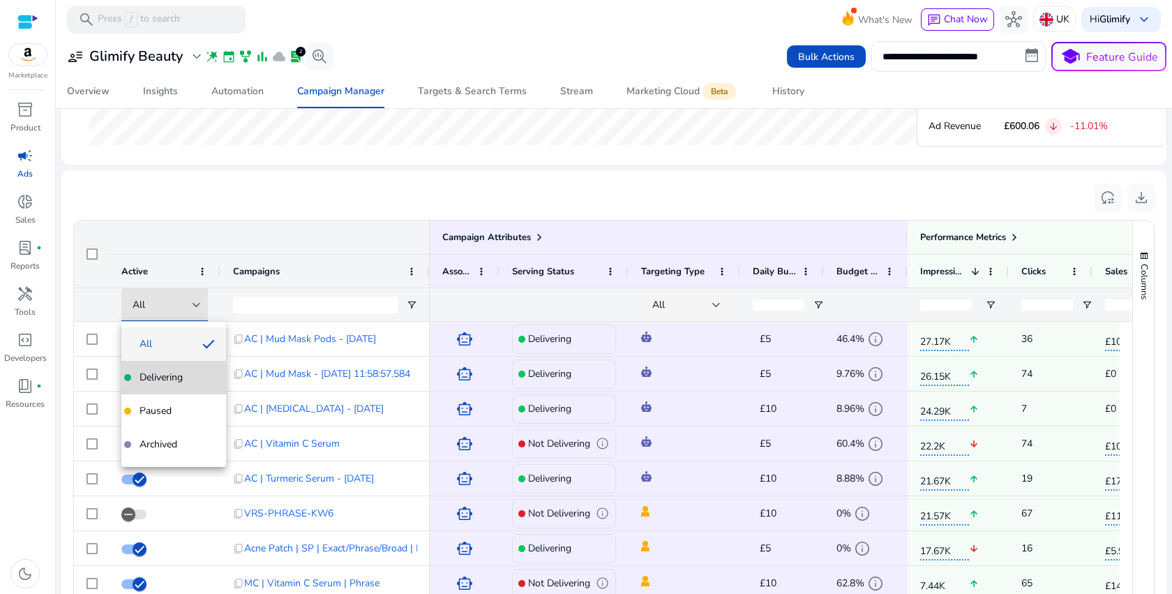
click at [170, 387] on mat-option "Delivering" at bounding box center [173, 377] width 105 height 33
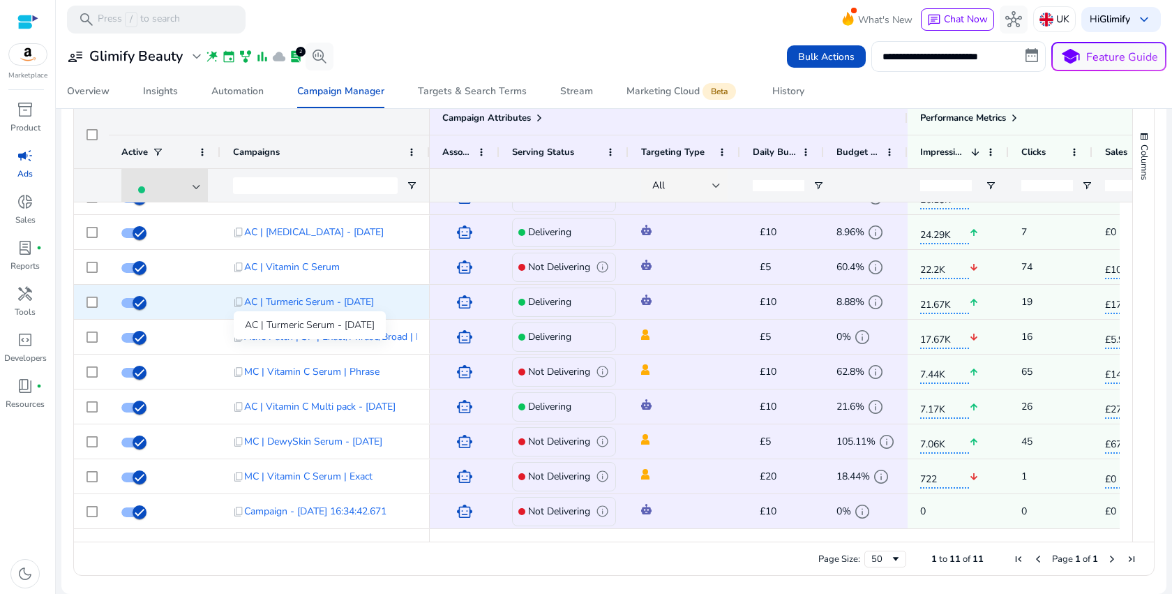
scroll to position [57, 0]
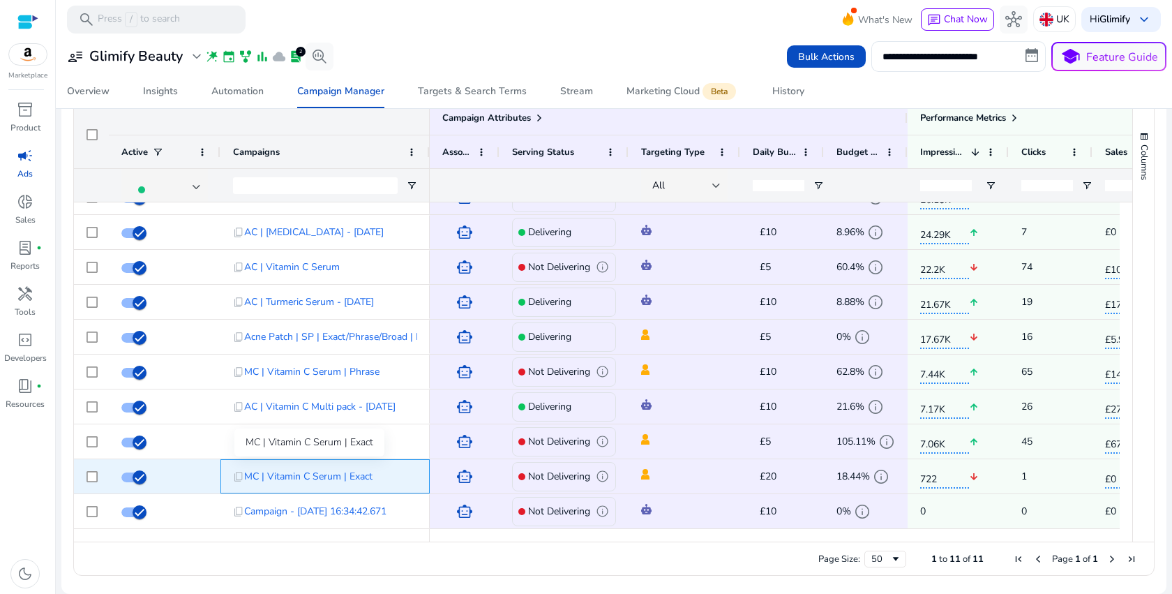
click at [328, 479] on span "MC | Vitamin C Serum | Exact" at bounding box center [308, 476] width 128 height 29
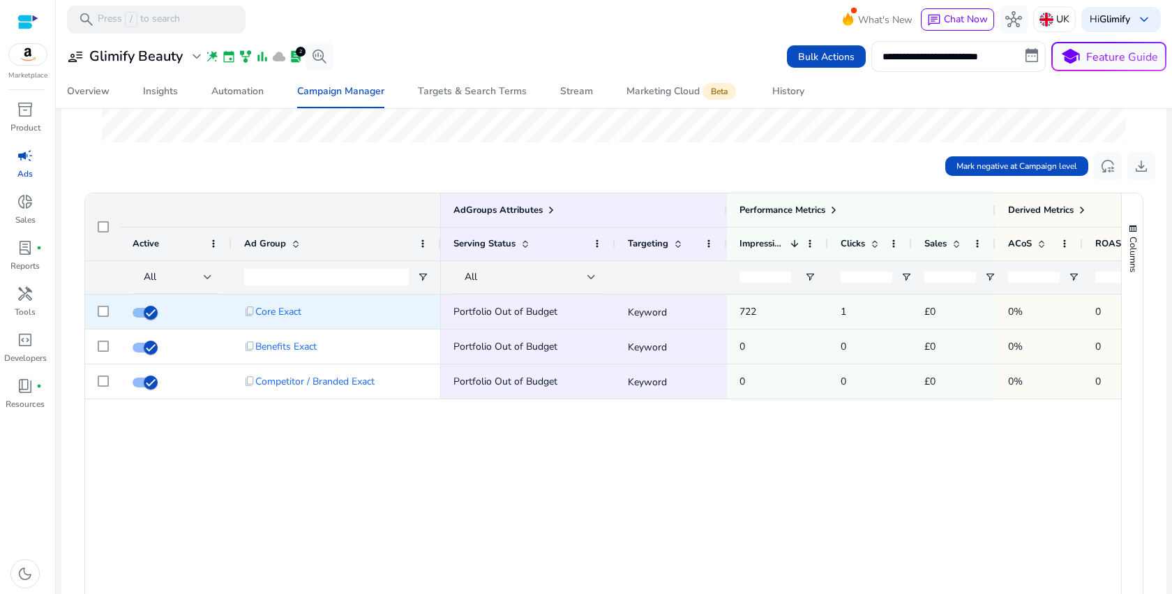
scroll to position [408, 0]
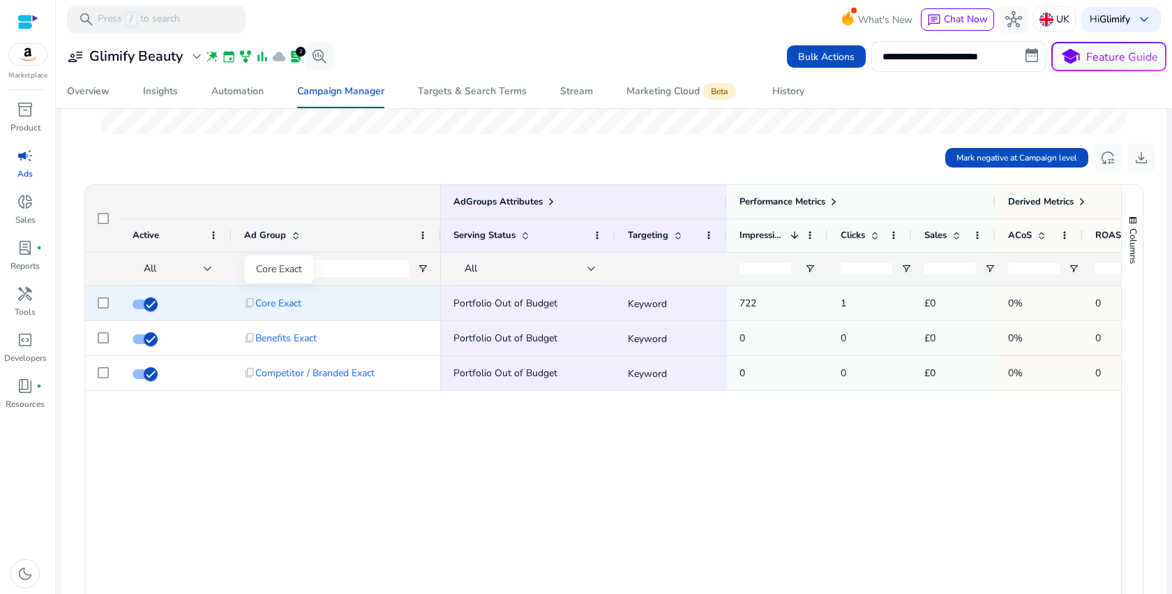
click at [270, 306] on span "Core Exact" at bounding box center [278, 303] width 46 height 29
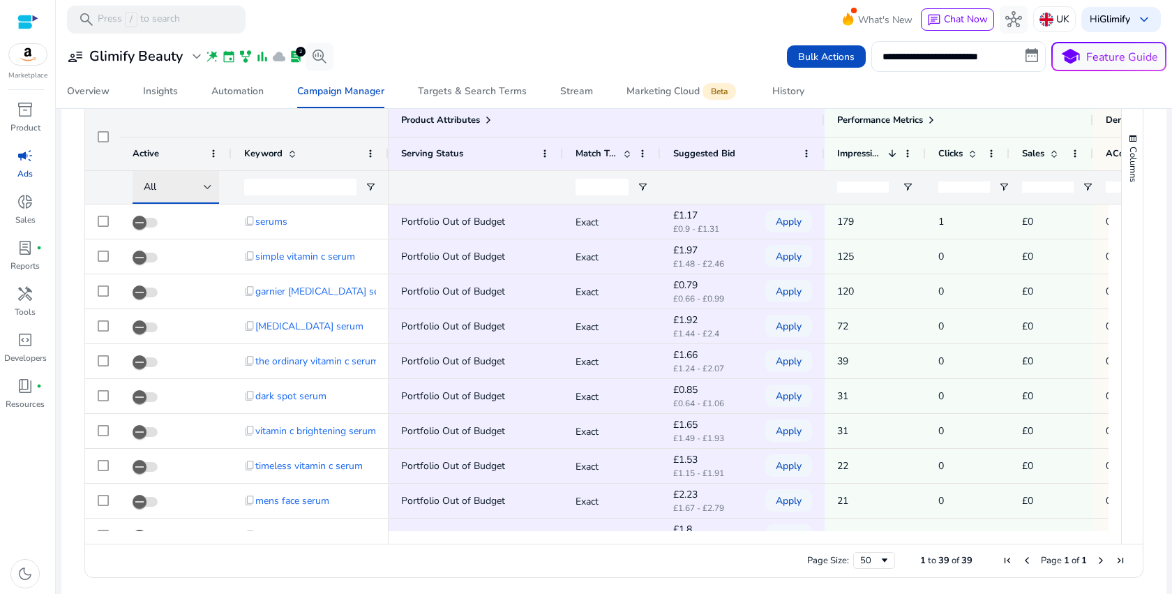
click at [207, 190] on div at bounding box center [208, 187] width 8 height 6
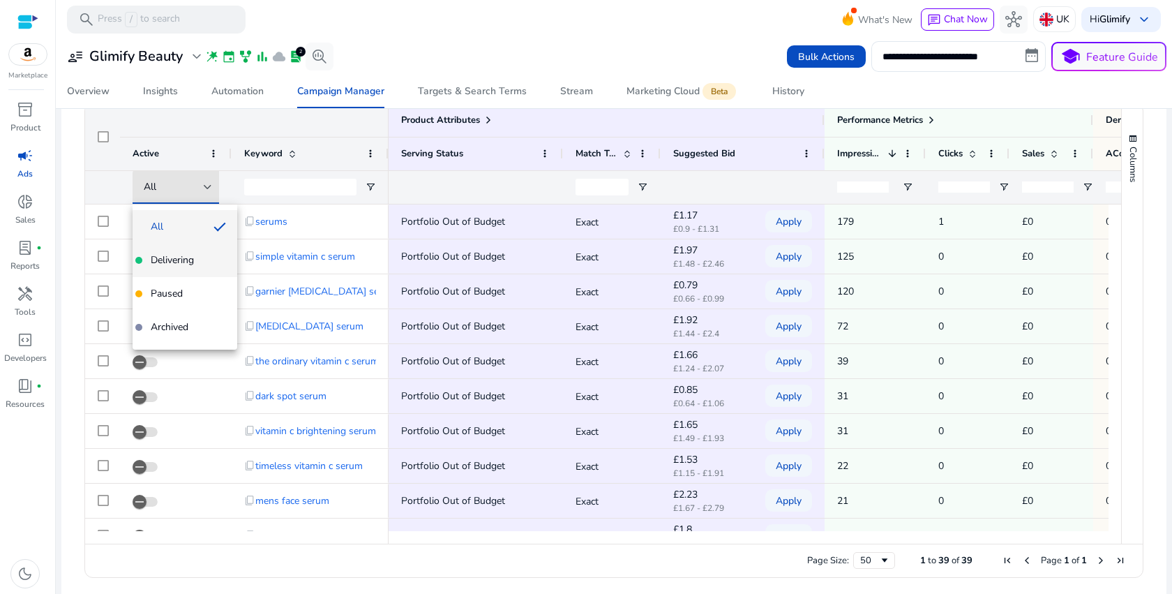
click at [186, 257] on span "Delivering" at bounding box center [172, 260] width 43 height 14
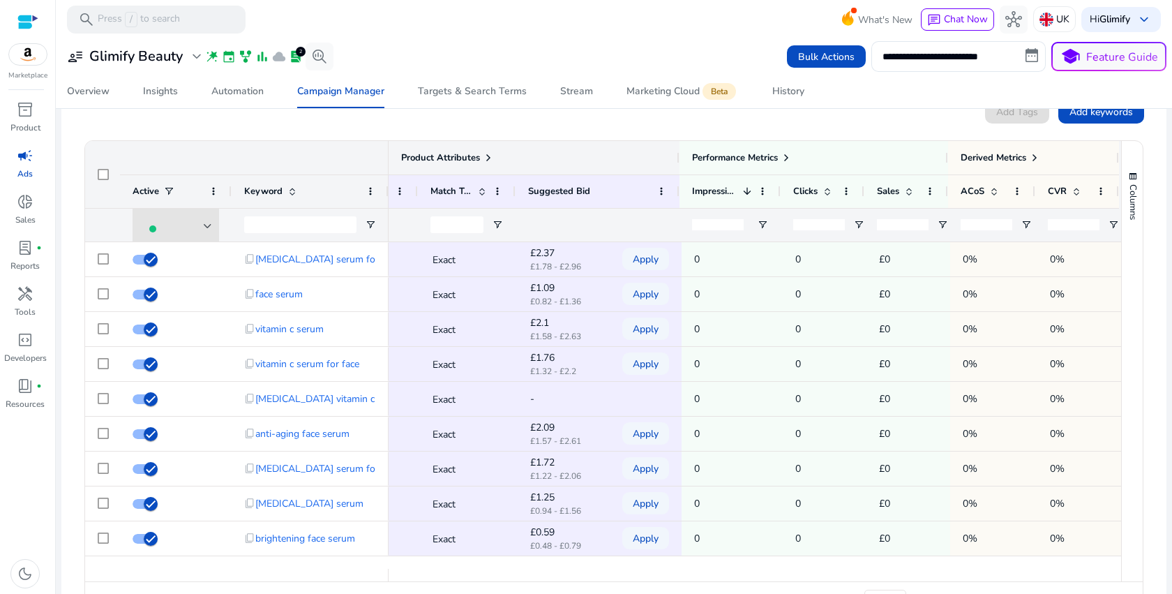
click at [486, 155] on span at bounding box center [488, 157] width 11 height 11
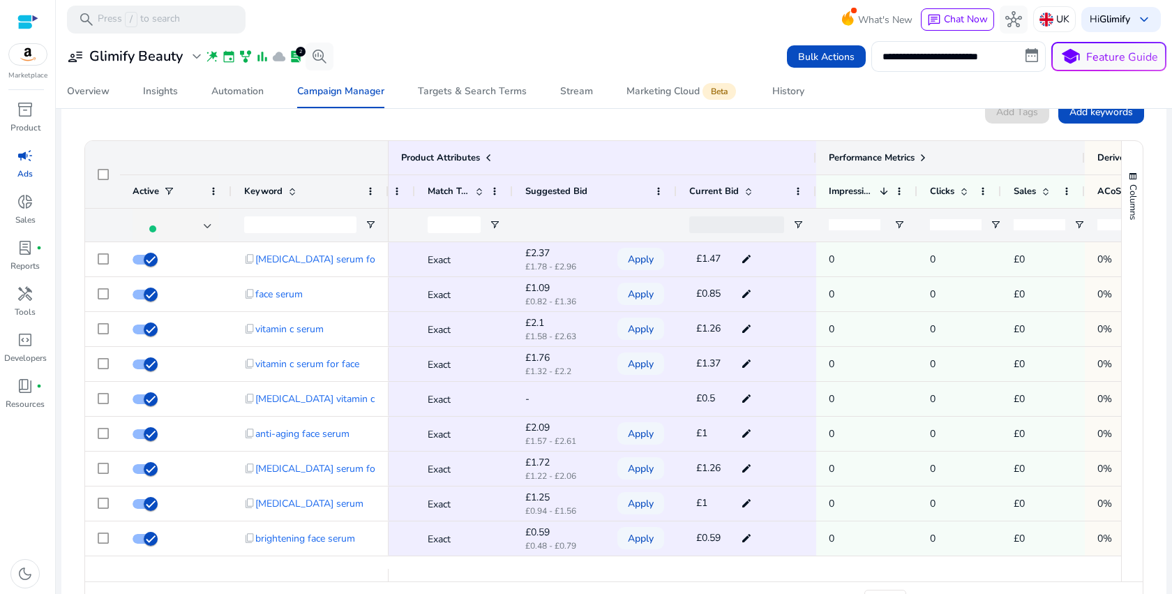
click at [922, 159] on span at bounding box center [923, 157] width 11 height 11
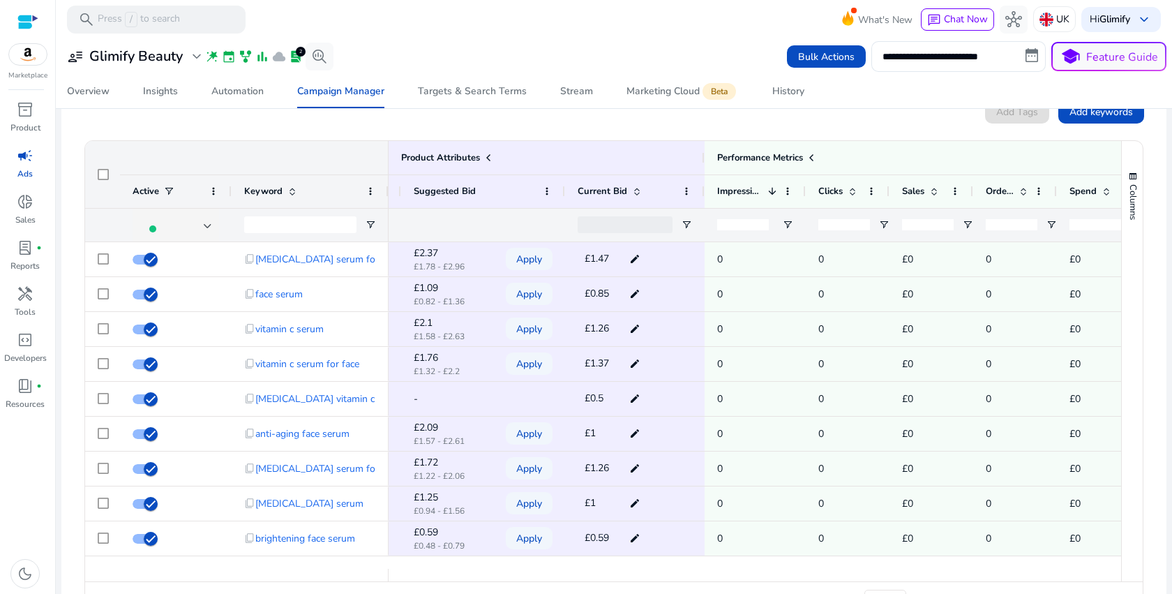
scroll to position [0, 315]
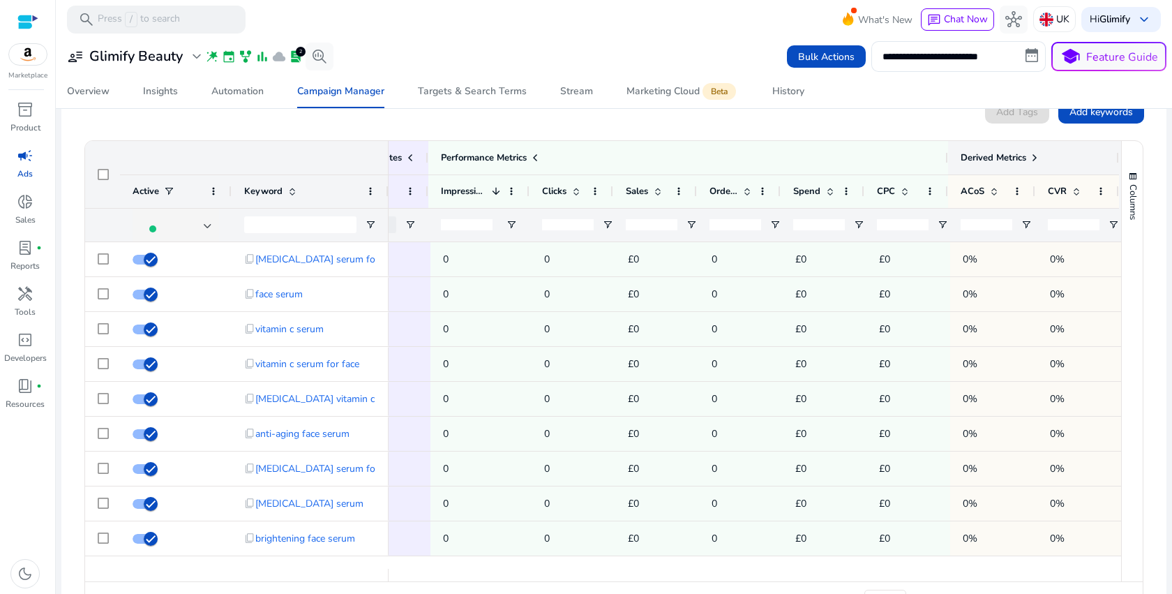
click at [1029, 158] on span at bounding box center [1034, 157] width 11 height 11
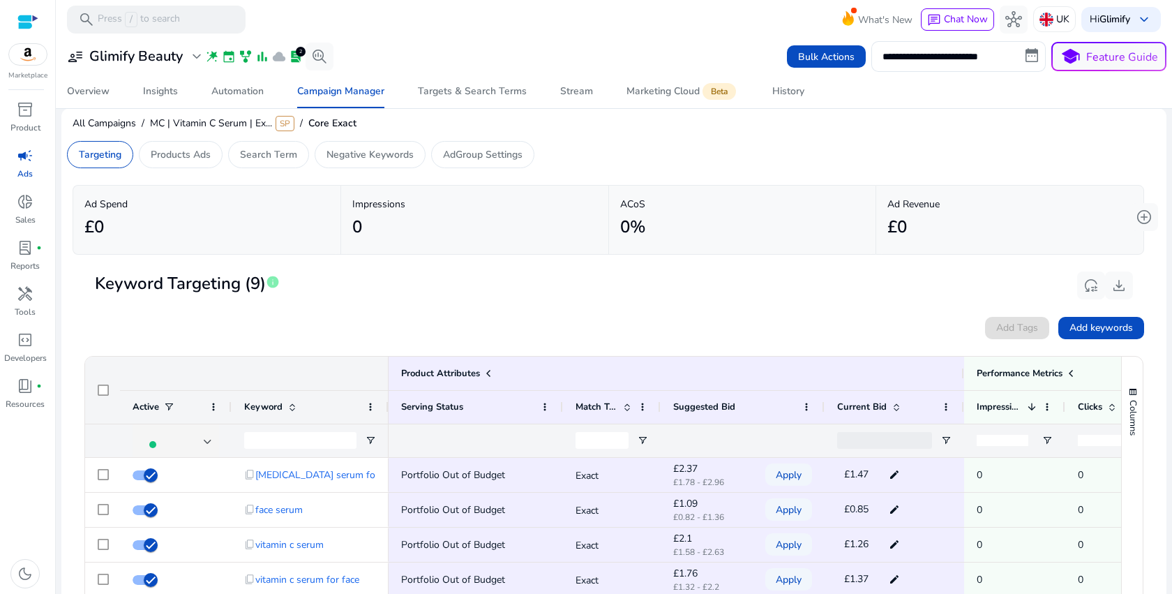
scroll to position [6, 0]
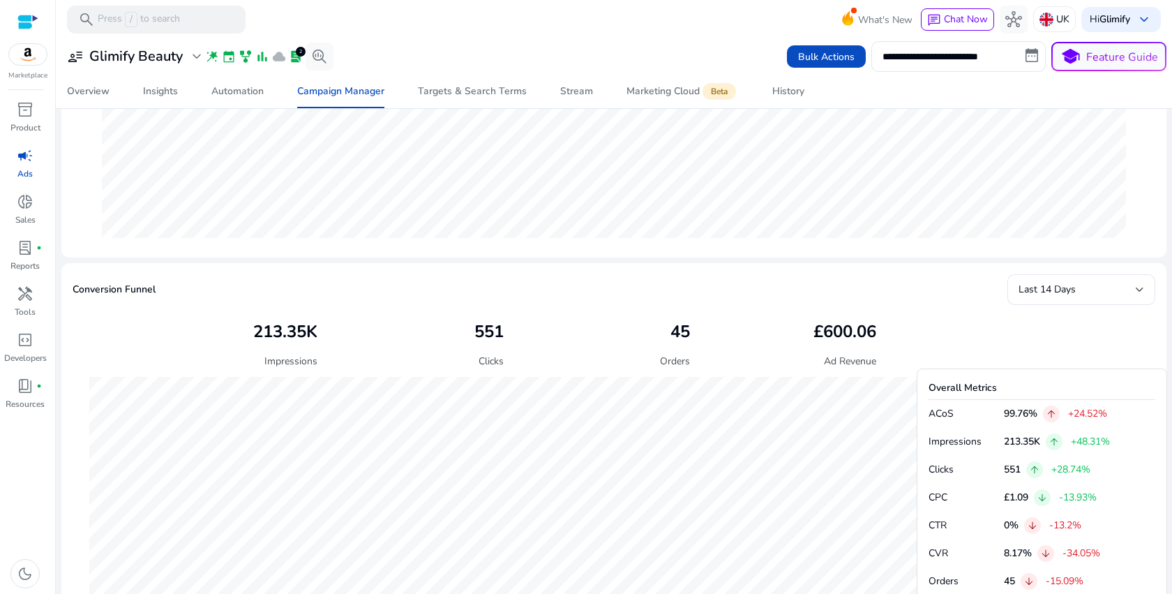
scroll to position [264, 0]
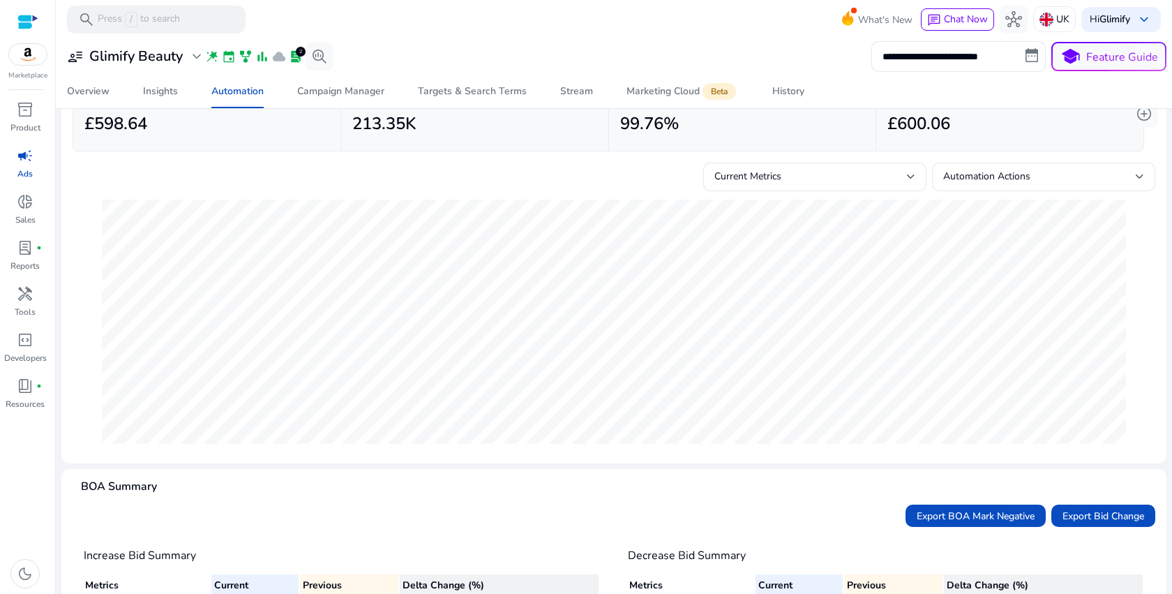
scroll to position [22, 0]
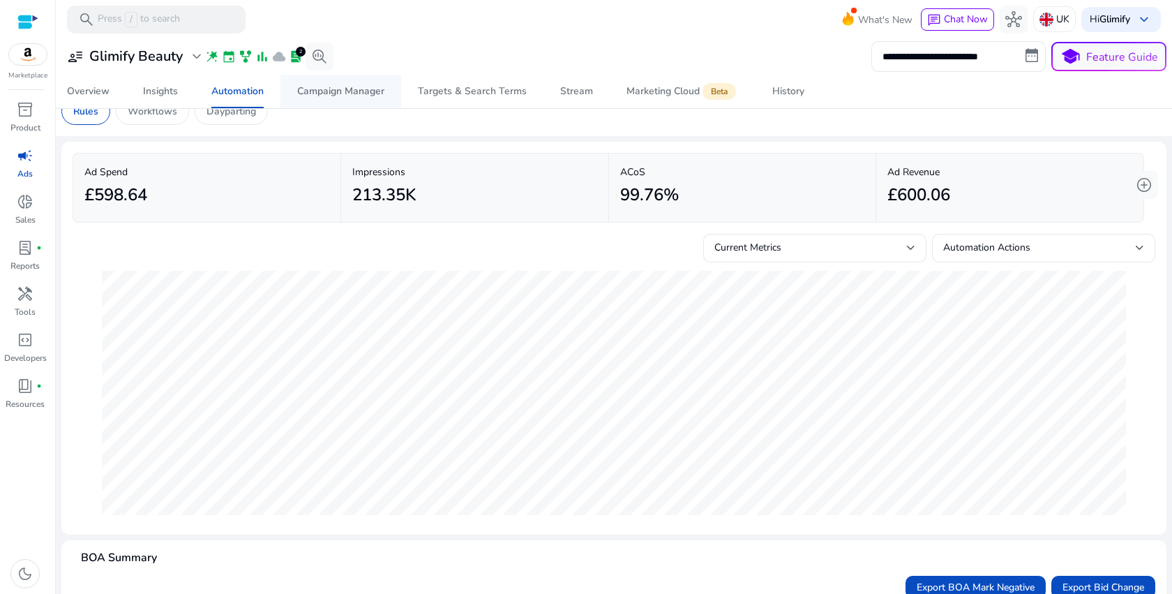
click at [318, 96] on div "Campaign Manager" at bounding box center [340, 92] width 87 height 10
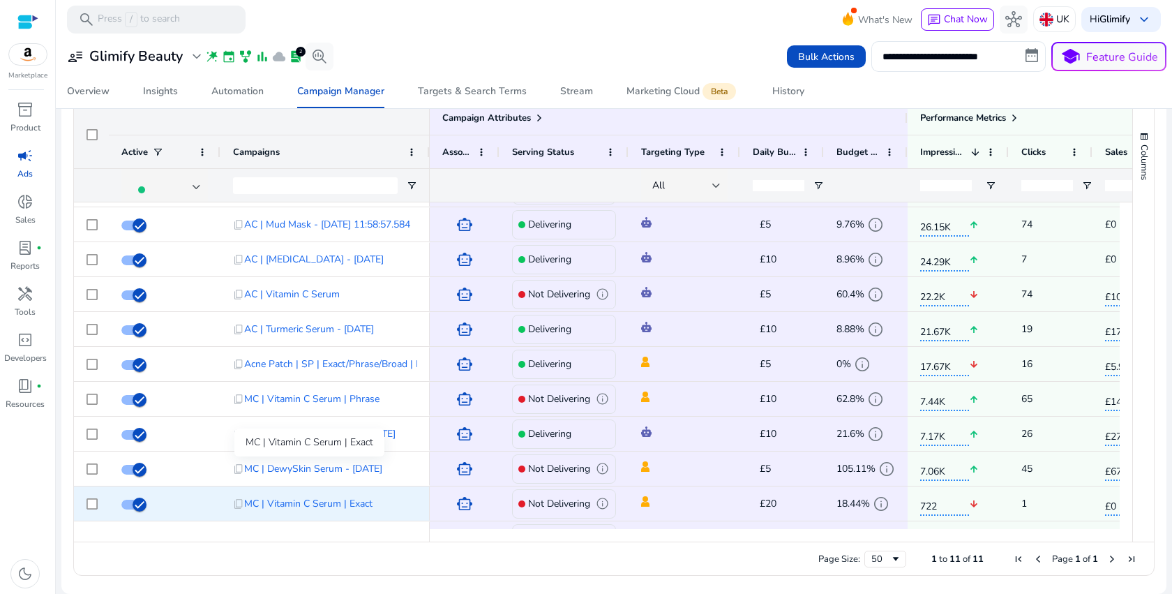
scroll to position [57, 0]
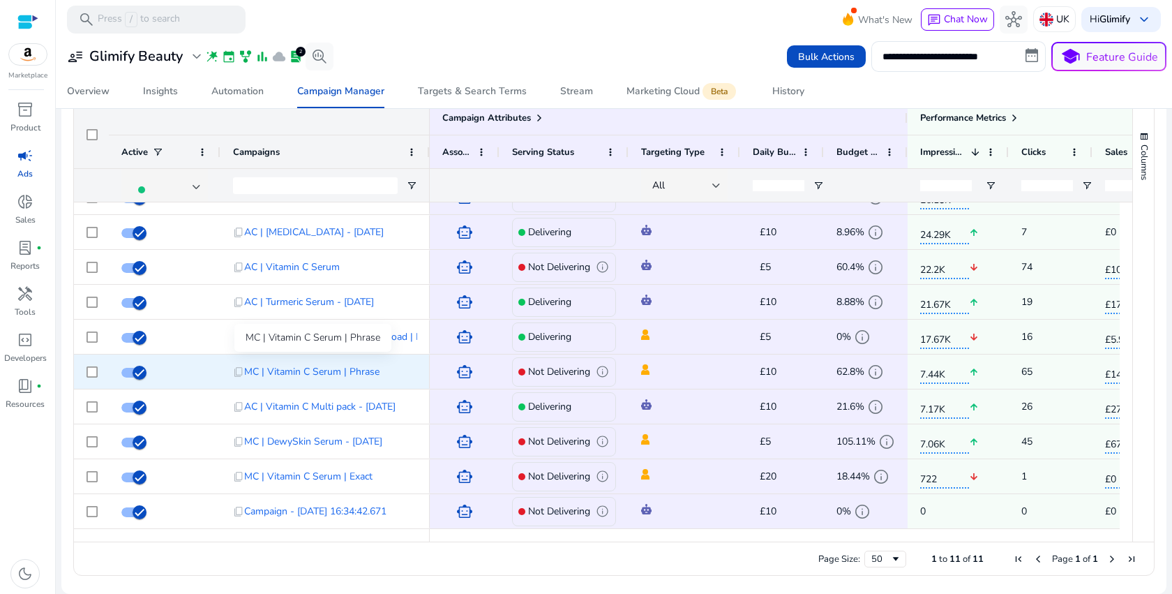
click at [273, 373] on span "MC | Vitamin C Serum | Phrase" at bounding box center [311, 371] width 135 height 29
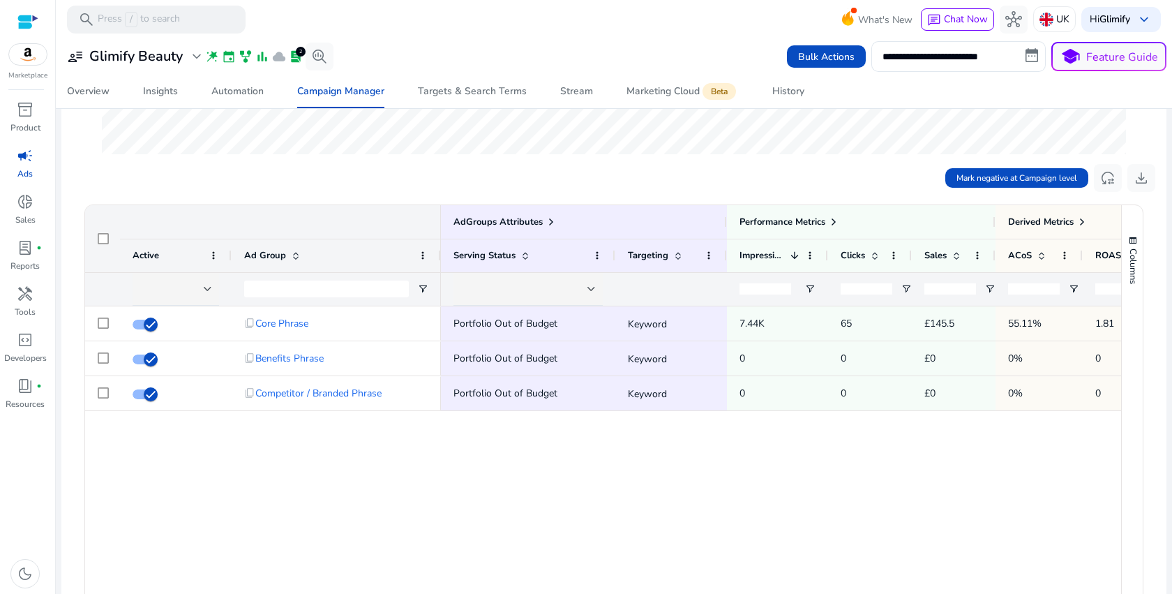
scroll to position [390, 0]
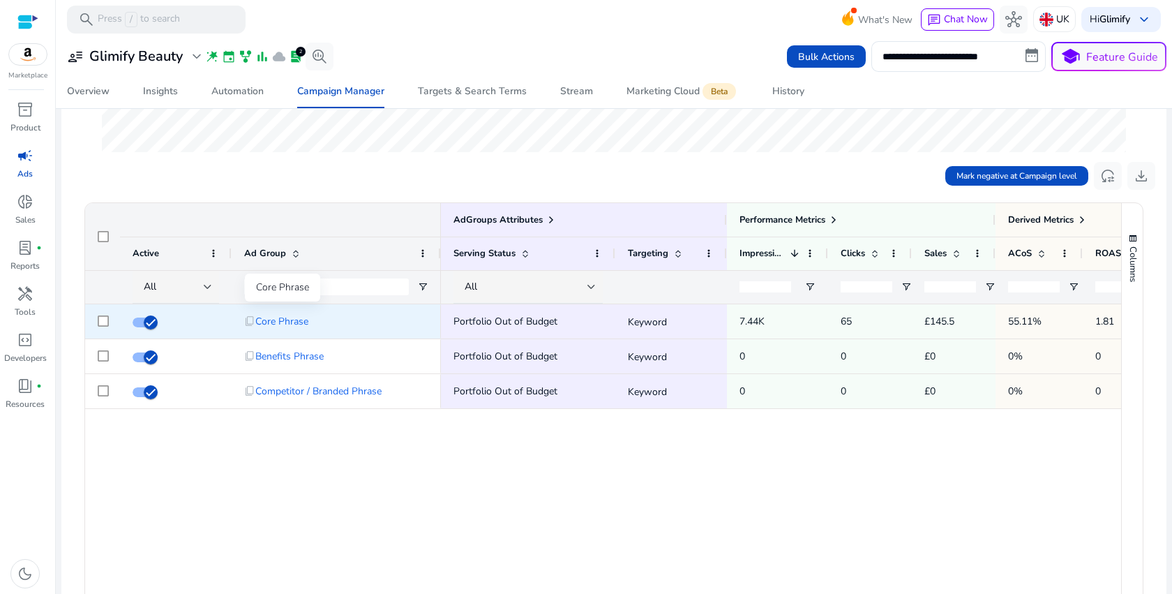
click at [275, 318] on span "Core Phrase" at bounding box center [281, 321] width 53 height 29
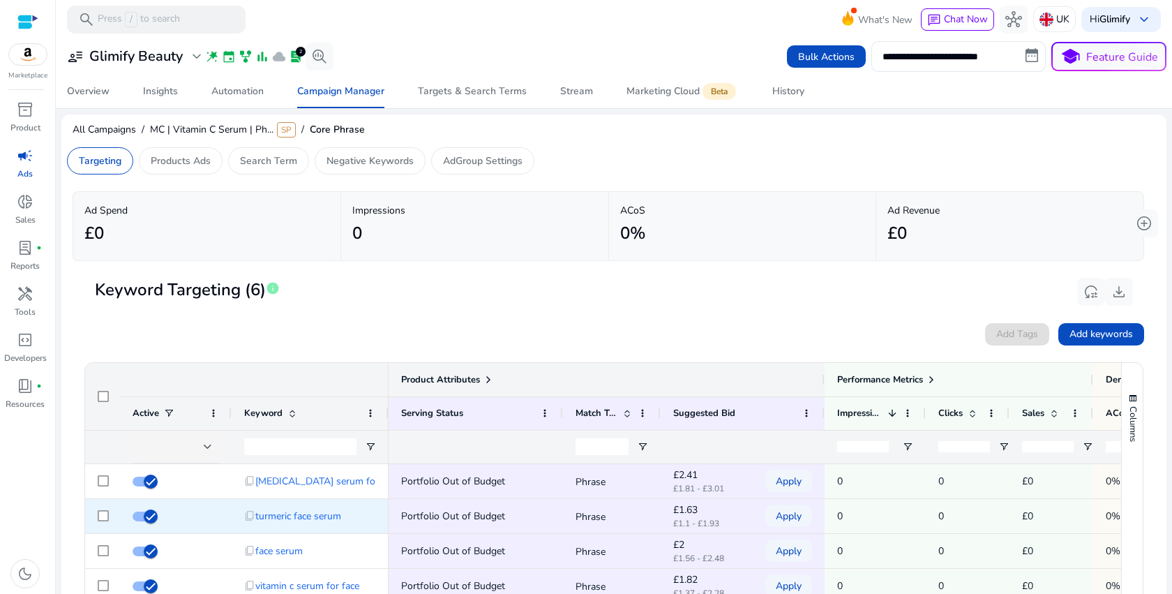
scroll to position [273, 0]
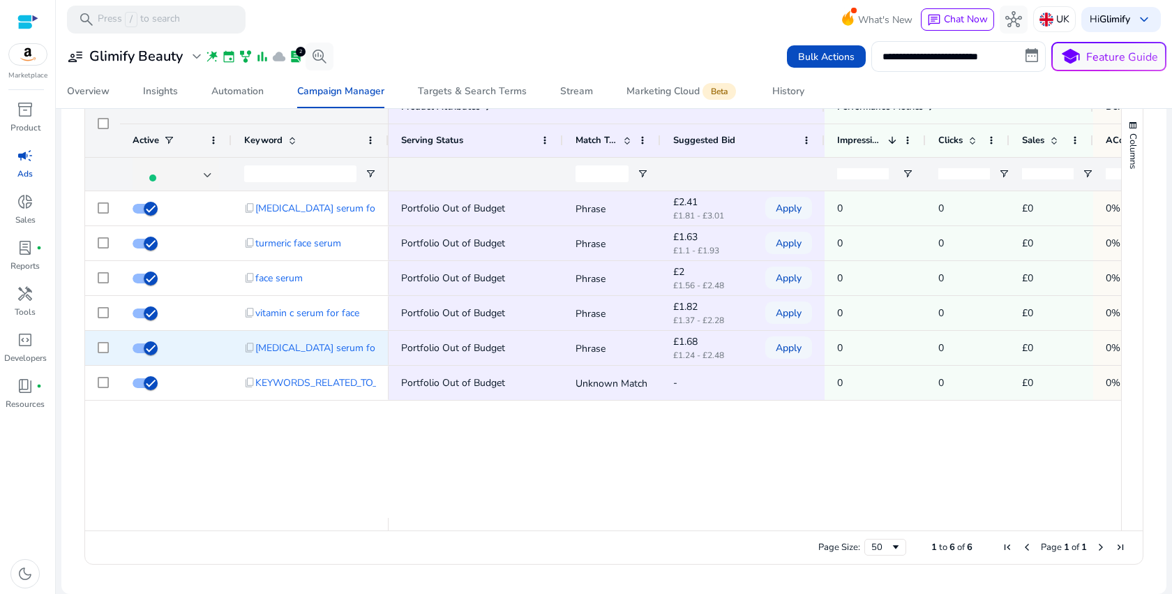
click at [702, 334] on div "£1.68 £1.24 - £2.48" at bounding box center [708, 348] width 70 height 31
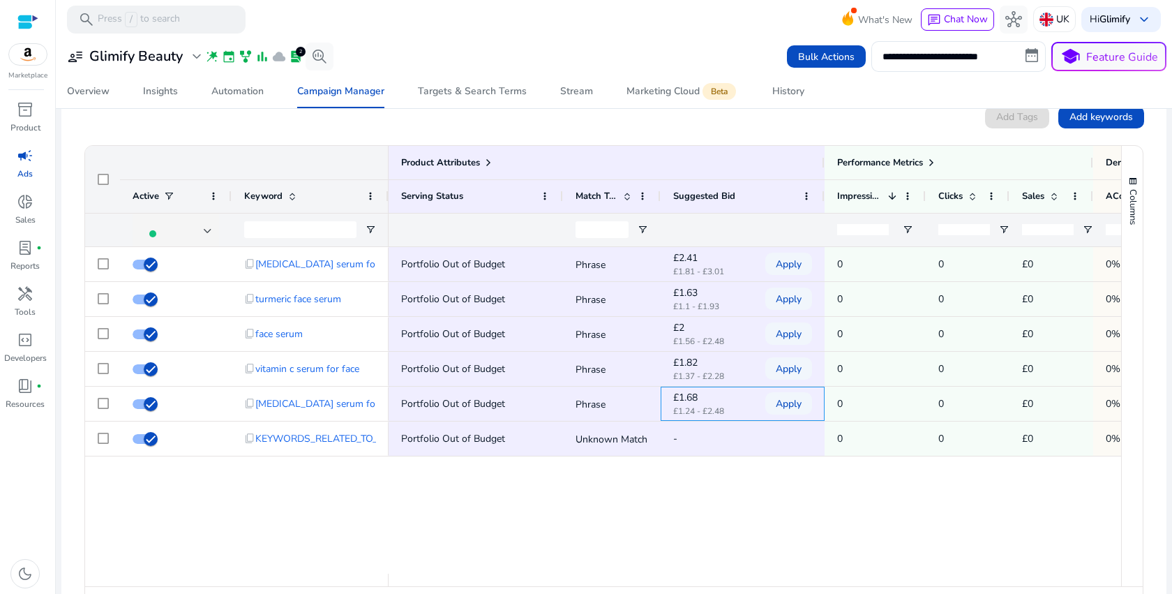
scroll to position [206, 0]
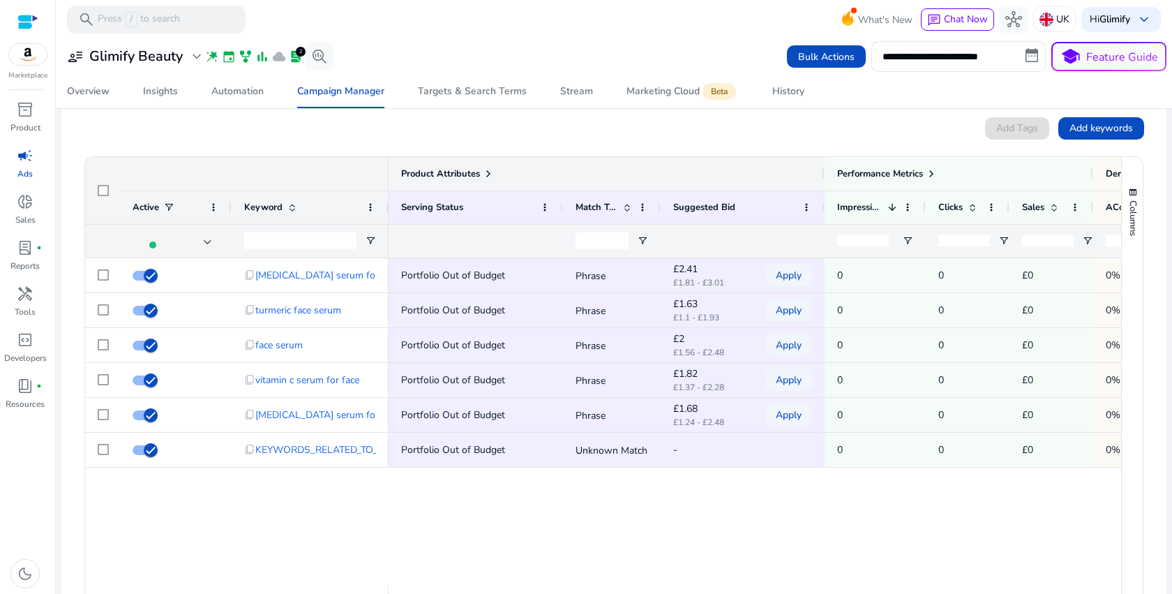
click at [485, 170] on span at bounding box center [488, 173] width 11 height 11
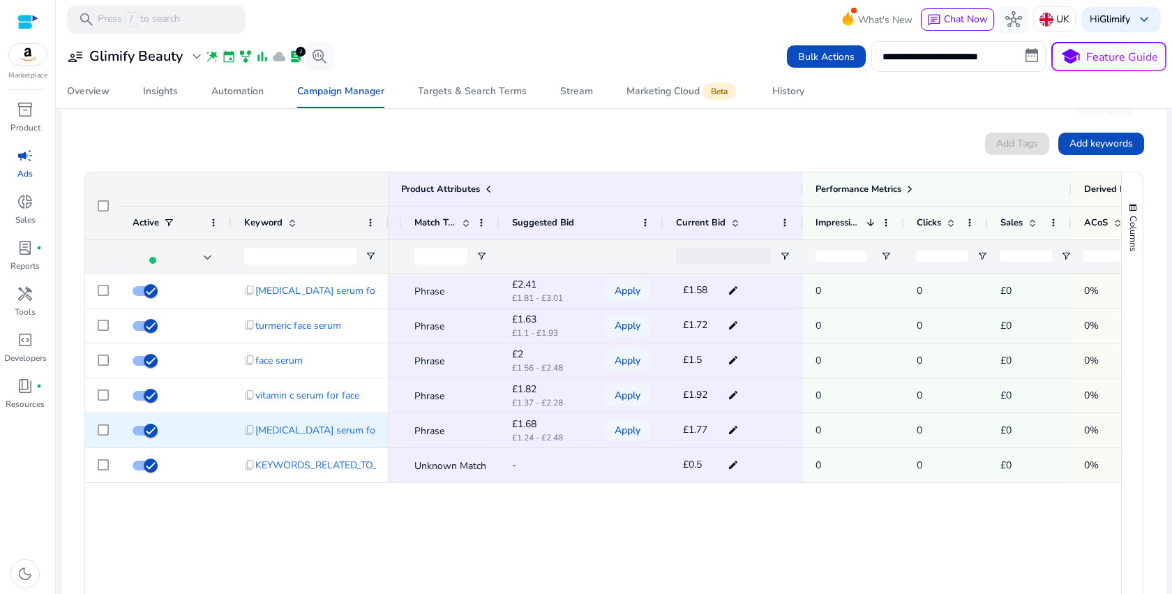
scroll to position [0, 0]
